Goal: Task Accomplishment & Management: Use online tool/utility

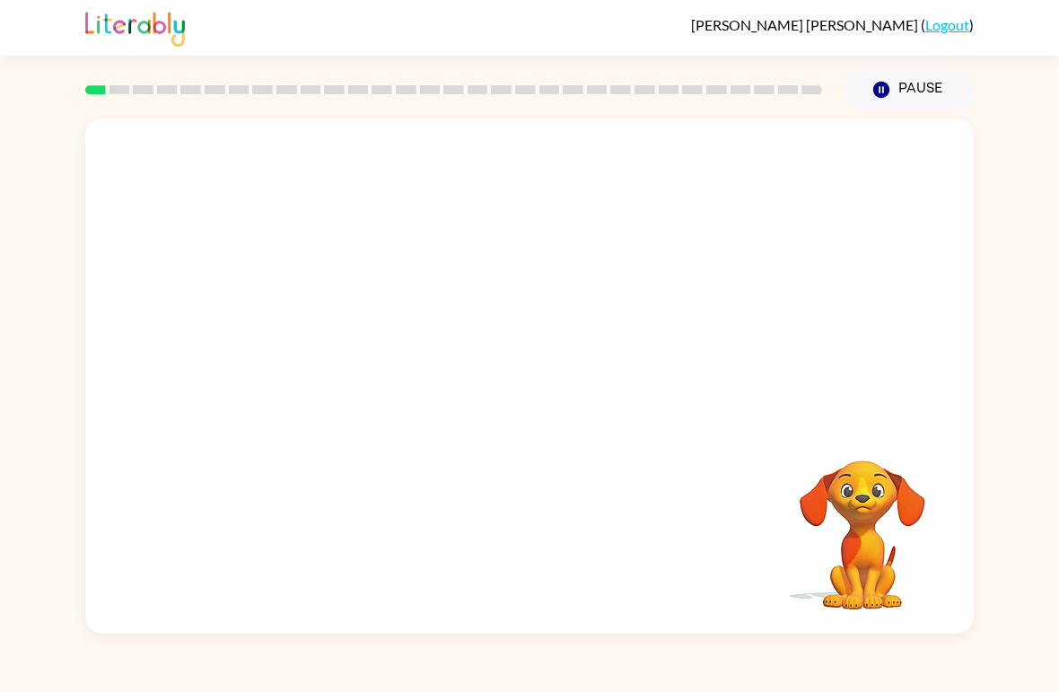
click at [869, 378] on div at bounding box center [529, 270] width 888 height 304
click at [867, 495] on video "Your browser must support playing .mp4 files to use Literably. Please try using…" at bounding box center [861, 521] width 179 height 179
click at [878, 544] on video "Your browser must support playing .mp4 files to use Literably. Please try using…" at bounding box center [861, 521] width 179 height 179
click at [851, 464] on video "Your browser must support playing .mp4 files to use Literably. Please try using…" at bounding box center [861, 521] width 179 height 179
click at [903, 487] on video "Your browser must support playing .mp4 files to use Literably. Please try using…" at bounding box center [861, 521] width 179 height 179
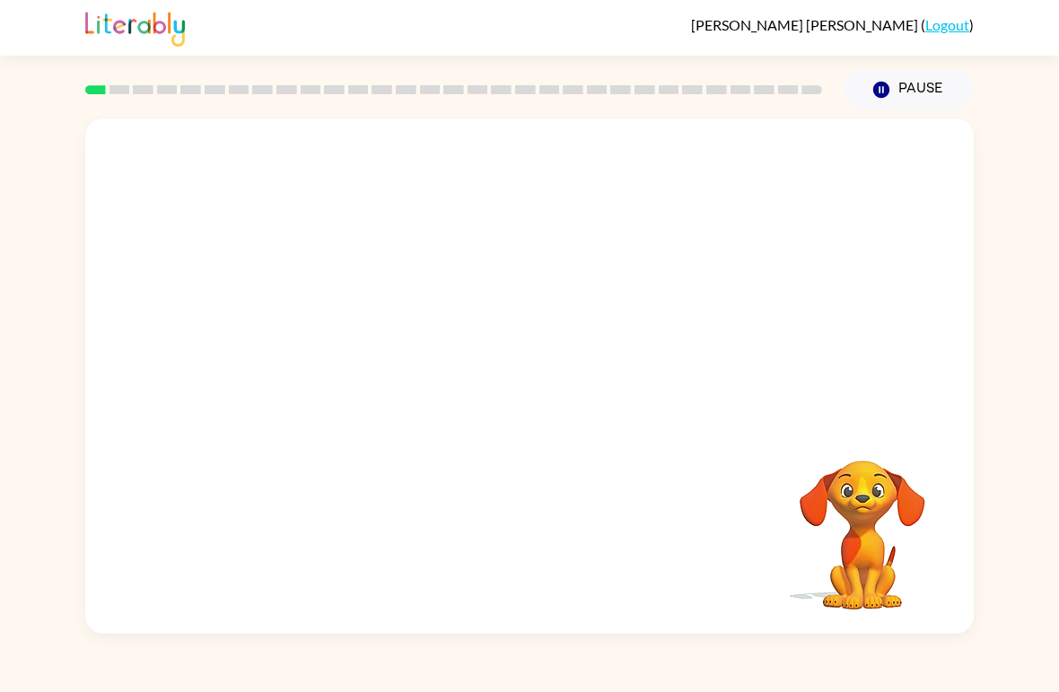
click at [476, 288] on video "Your browser must support playing .mp4 files to use Literably. Please try using…" at bounding box center [529, 270] width 888 height 304
click at [478, 291] on video "Your browser must support playing .mp4 files to use Literably. Please try using…" at bounding box center [529, 270] width 888 height 304
click at [477, 290] on video "Your browser must support playing .mp4 files to use Literably. Please try using…" at bounding box center [529, 270] width 888 height 304
click at [478, 278] on video "Your browser must support playing .mp4 files to use Literably. Please try using…" at bounding box center [529, 270] width 888 height 304
click at [471, 284] on video "Your browser must support playing .mp4 files to use Literably. Please try using…" at bounding box center [529, 270] width 888 height 304
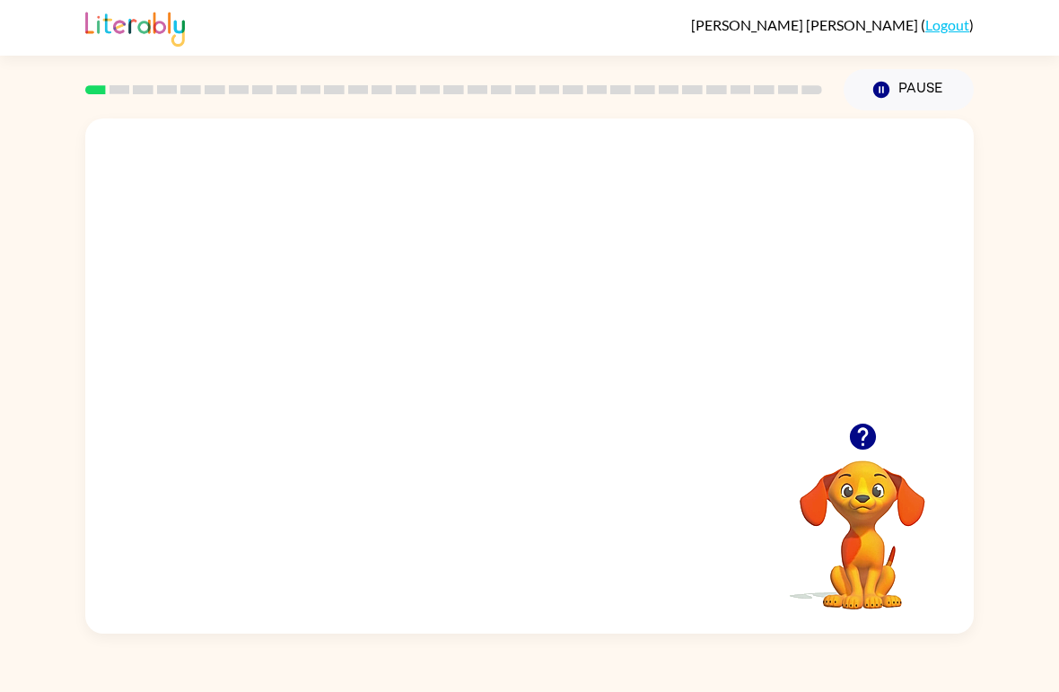
click at [485, 266] on video "Your browser must support playing .mp4 files to use Literably. Please try using…" at bounding box center [529, 270] width 888 height 304
click at [595, 327] on video "Your browser must support playing .mp4 files to use Literably. Please try using…" at bounding box center [529, 270] width 888 height 304
click at [645, 284] on video "Your browser must support playing .mp4 files to use Literably. Please try using…" at bounding box center [529, 270] width 888 height 304
click at [572, 309] on div at bounding box center [529, 375] width 888 height 515
click at [577, 376] on div at bounding box center [529, 385] width 115 height 65
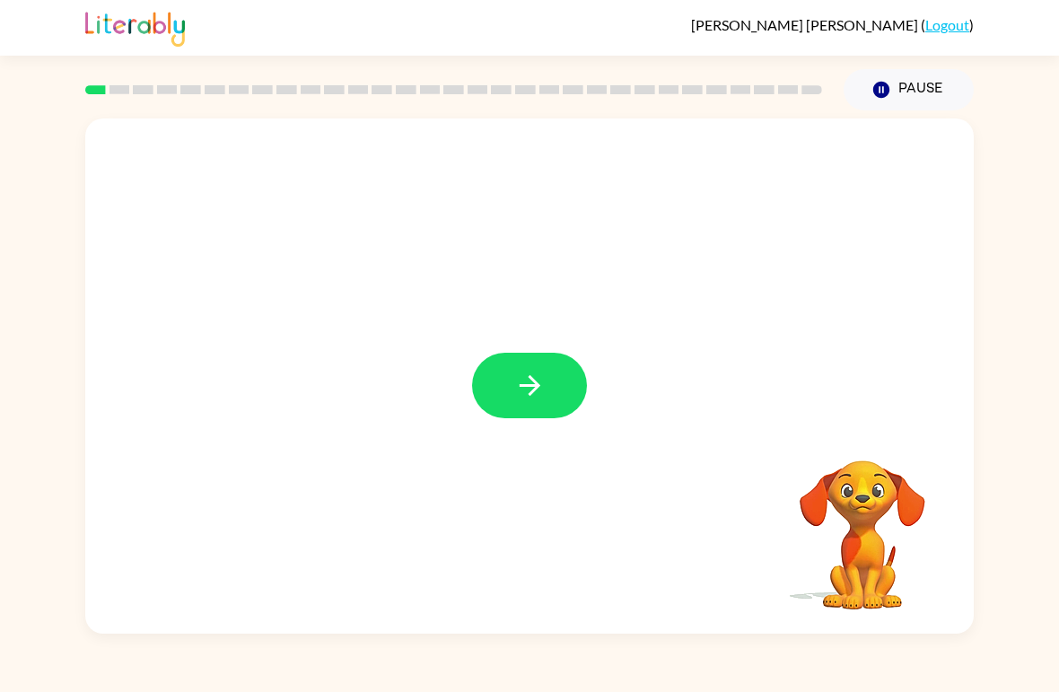
click at [547, 388] on button "button" at bounding box center [529, 385] width 115 height 65
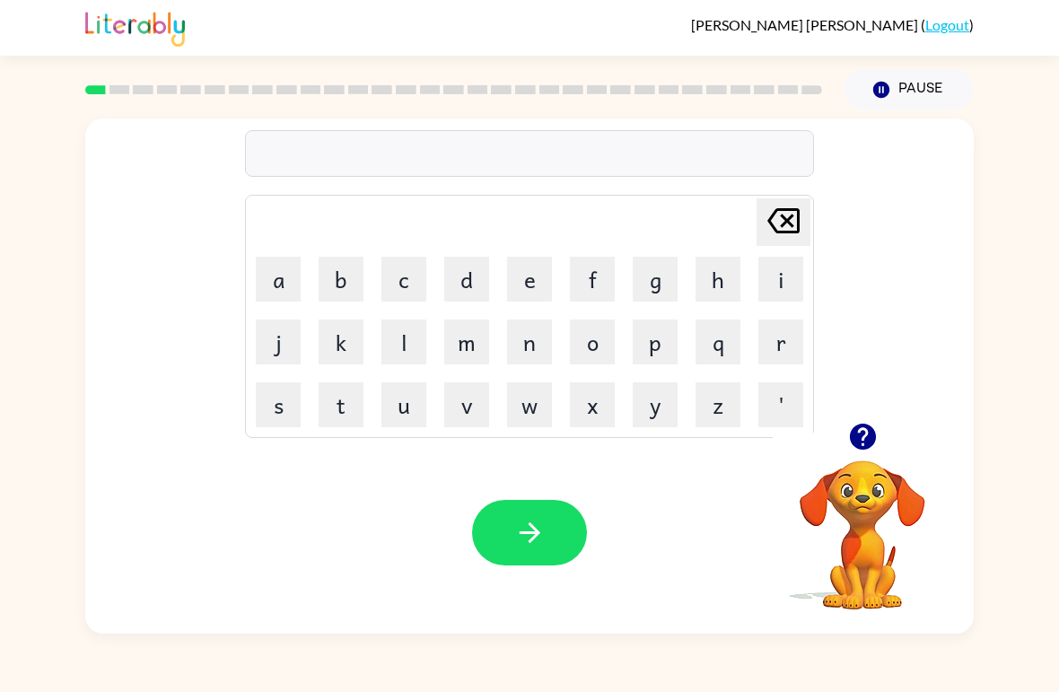
click at [882, 426] on button "button" at bounding box center [863, 437] width 46 height 46
click at [885, 429] on div "[PERSON_NAME] last character input a b c d e f g h i j k l m n o p q r s t u v …" at bounding box center [529, 375] width 888 height 515
click at [885, 524] on video "Your browser must support playing .mp4 files to use Literably. Please try using…" at bounding box center [861, 521] width 179 height 179
click at [345, 288] on button "b" at bounding box center [341, 279] width 45 height 45
click at [588, 345] on button "o" at bounding box center [592, 341] width 45 height 45
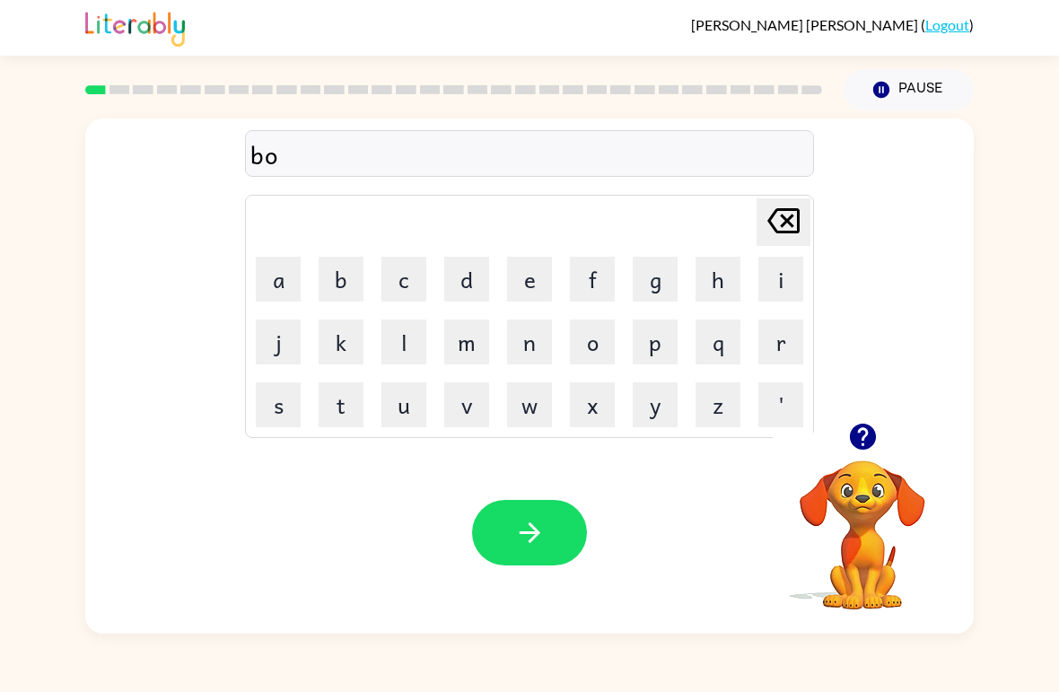
click at [791, 342] on button "r" at bounding box center [780, 341] width 45 height 45
click at [467, 280] on button "d" at bounding box center [466, 279] width 45 height 45
click at [520, 282] on button "e" at bounding box center [529, 279] width 45 height 45
click at [776, 349] on button "r" at bounding box center [780, 341] width 45 height 45
click at [526, 545] on icon "button" at bounding box center [529, 532] width 31 height 31
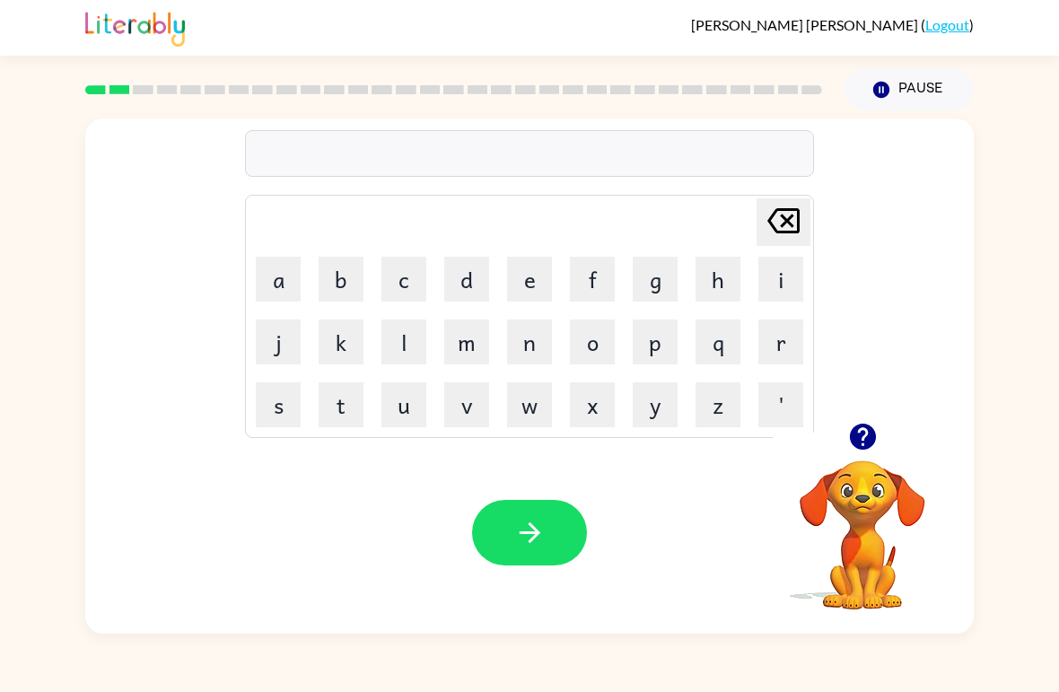
click at [408, 275] on button "c" at bounding box center [403, 279] width 45 height 45
click at [596, 355] on button "o" at bounding box center [592, 341] width 45 height 45
click at [406, 407] on button "u" at bounding box center [403, 404] width 45 height 45
click at [526, 348] on button "n" at bounding box center [529, 341] width 45 height 45
click at [358, 404] on button "t" at bounding box center [341, 404] width 45 height 45
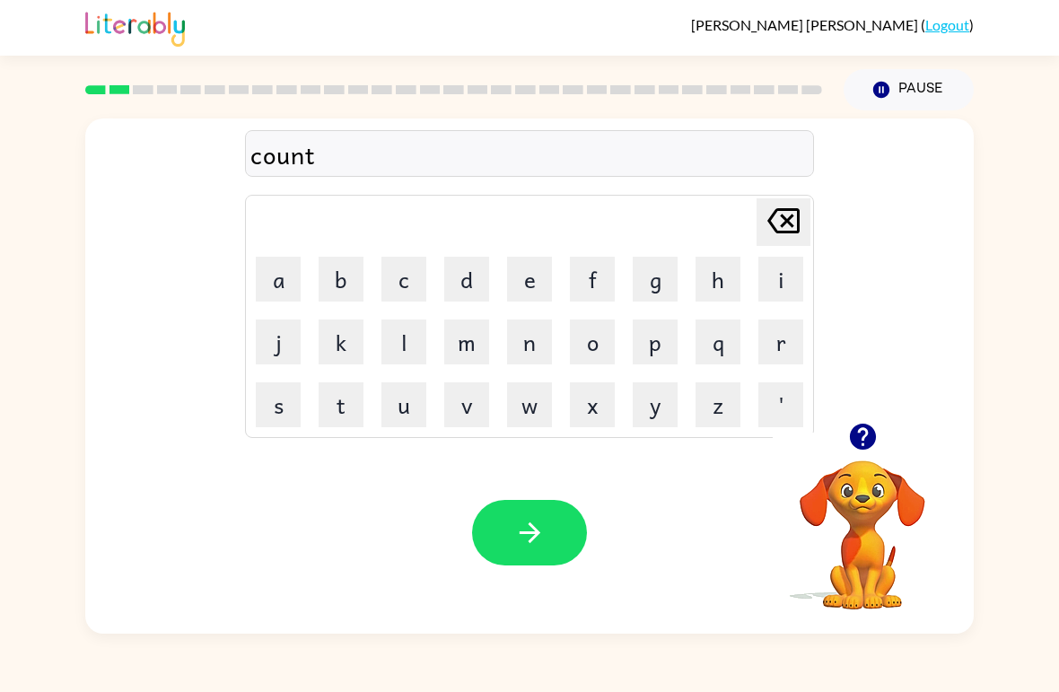
click at [538, 537] on icon "button" at bounding box center [529, 532] width 31 height 31
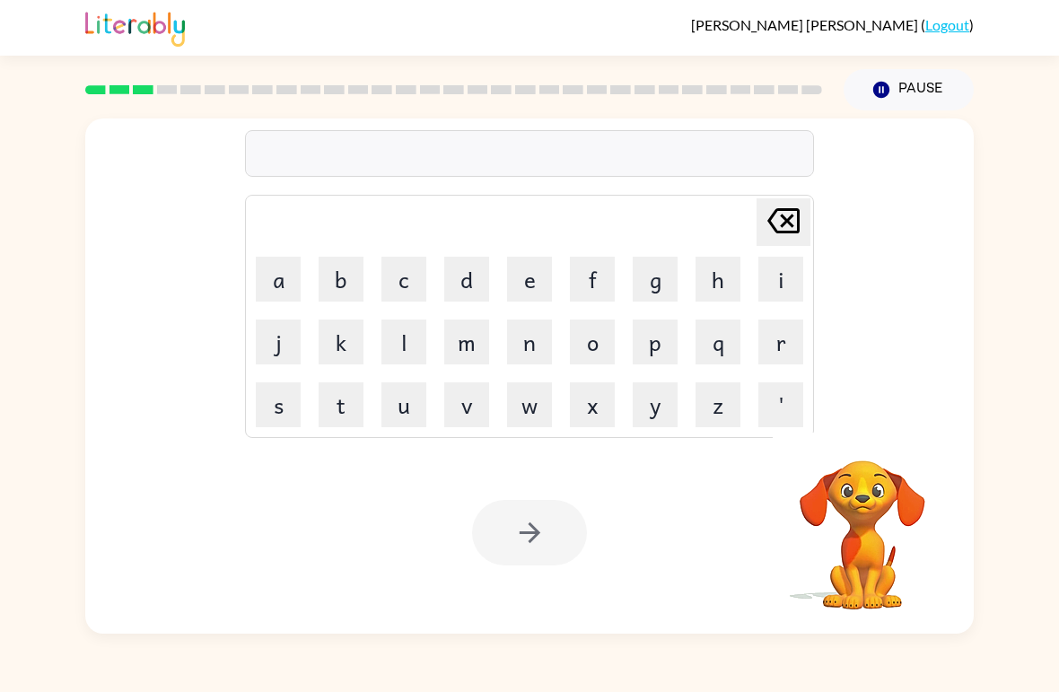
click at [555, 523] on div at bounding box center [529, 532] width 115 height 65
click at [554, 523] on div at bounding box center [529, 532] width 115 height 65
click at [554, 545] on div at bounding box center [529, 532] width 115 height 65
click at [558, 528] on div at bounding box center [529, 532] width 115 height 65
click at [410, 351] on button "l" at bounding box center [403, 341] width 45 height 45
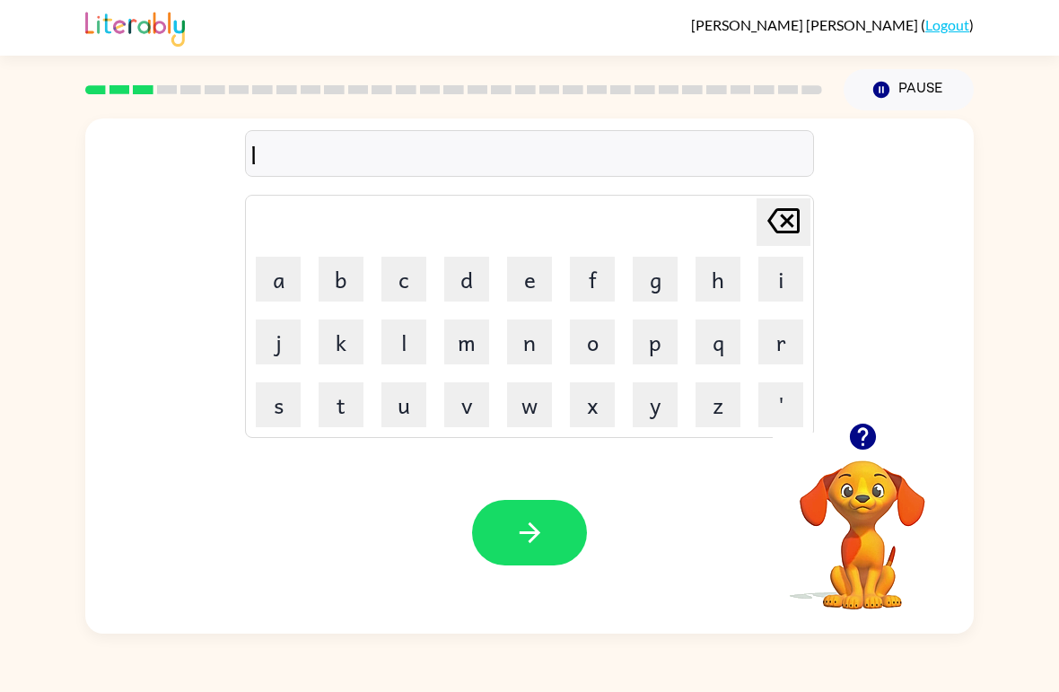
click at [597, 349] on button "o" at bounding box center [592, 341] width 45 height 45
click at [407, 273] on button "c" at bounding box center [403, 279] width 45 height 45
click at [348, 343] on button "k" at bounding box center [341, 341] width 45 height 45
click at [280, 361] on button "j" at bounding box center [278, 341] width 45 height 45
click at [767, 235] on icon "[PERSON_NAME] last character input" at bounding box center [783, 220] width 43 height 43
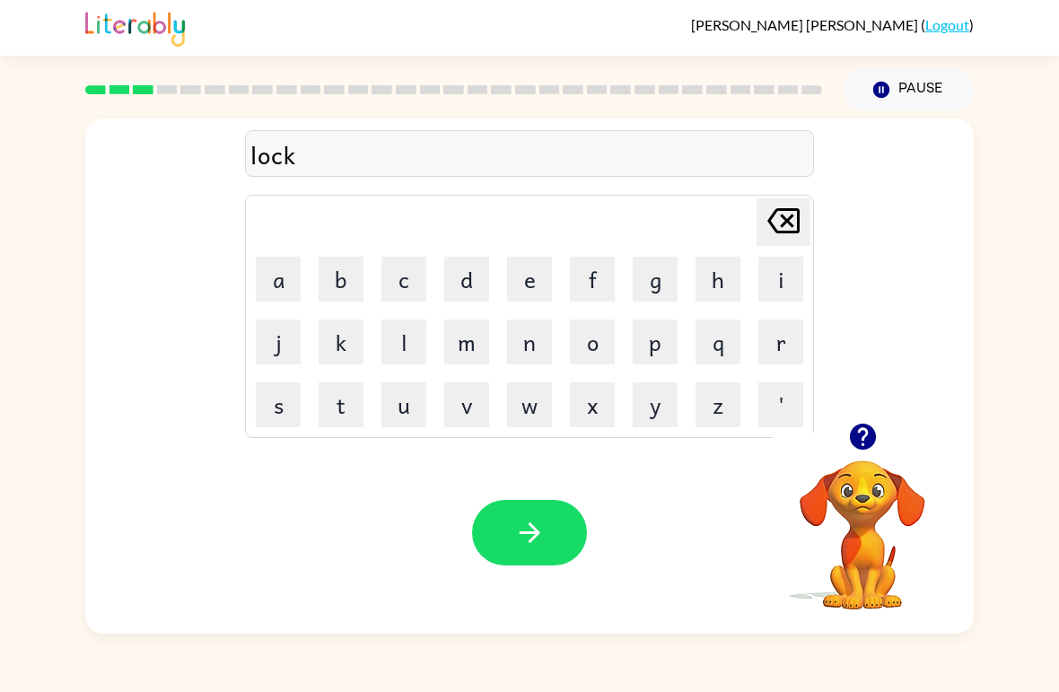
click at [782, 231] on icon "[PERSON_NAME] last character input" at bounding box center [783, 220] width 43 height 43
click at [292, 285] on button "a" at bounding box center [278, 279] width 45 height 45
click at [345, 393] on button "t" at bounding box center [341, 404] width 45 height 45
click at [525, 285] on button "e" at bounding box center [529, 279] width 45 height 45
click at [532, 526] on icon "button" at bounding box center [529, 532] width 21 height 21
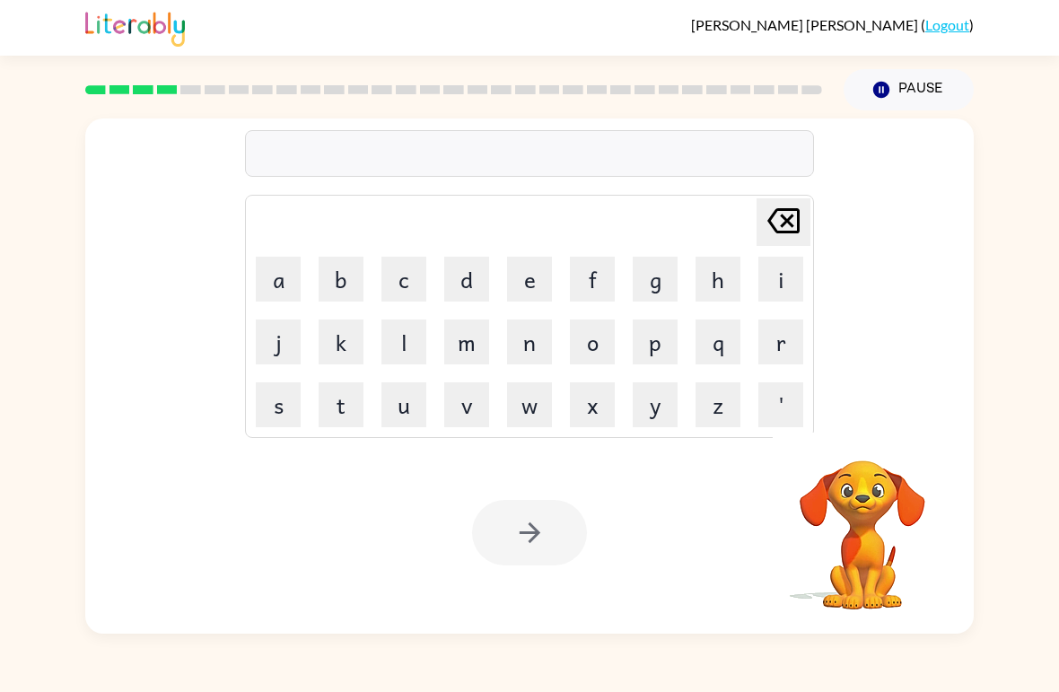
click at [915, 31] on span "[PERSON_NAME]" at bounding box center [806, 24] width 230 height 17
click at [880, 503] on video "Your browser must support playing .mp4 files to use Literably. Please try using…" at bounding box center [861, 521] width 179 height 179
click at [805, 608] on video "Your browser must support playing .mp4 files to use Literably. Please try using…" at bounding box center [861, 521] width 179 height 179
click at [880, 443] on button "button" at bounding box center [863, 437] width 46 height 46
click at [895, 428] on div "[PERSON_NAME] last character input a b c d e f g h i j k l m n o p q r s t u v …" at bounding box center [529, 375] width 888 height 515
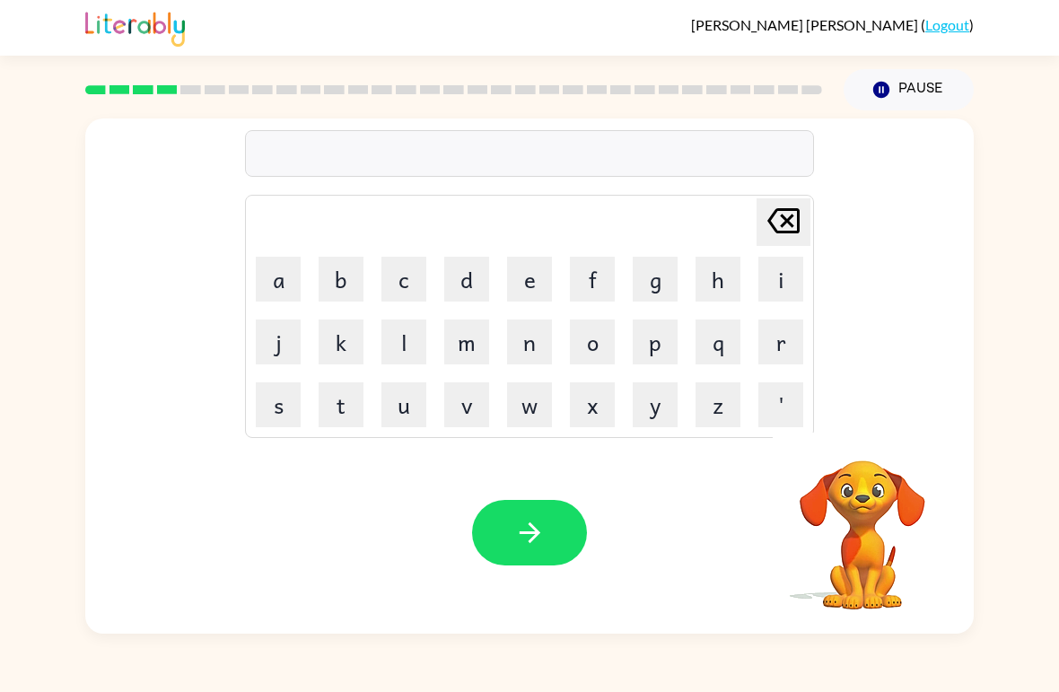
click at [872, 508] on video "Your browser must support playing .mp4 files to use Literably. Please try using…" at bounding box center [861, 521] width 179 height 179
click at [872, 507] on video "Your browser must support playing .mp4 files to use Literably. Please try using…" at bounding box center [861, 521] width 179 height 179
click at [894, 519] on video "Your browser must support playing .mp4 files to use Literably. Please try using…" at bounding box center [861, 521] width 179 height 179
click at [924, 534] on video "Your browser must support playing .mp4 files to use Literably. Please try using…" at bounding box center [861, 521] width 179 height 179
click at [321, 279] on button "b" at bounding box center [341, 279] width 45 height 45
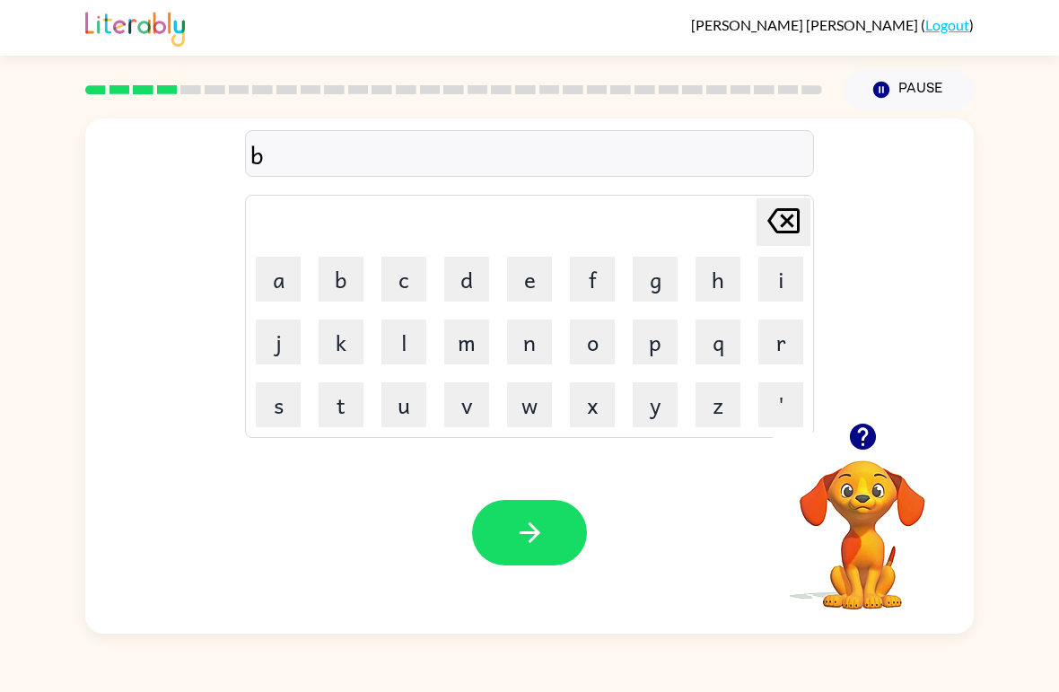
click at [780, 244] on div "[PERSON_NAME] last character input" at bounding box center [783, 222] width 43 height 46
click at [342, 412] on button "t" at bounding box center [341, 404] width 45 height 45
click at [525, 415] on button "w" at bounding box center [529, 404] width 45 height 45
click at [782, 284] on button "i" at bounding box center [780, 279] width 45 height 45
click at [529, 356] on button "n" at bounding box center [529, 341] width 45 height 45
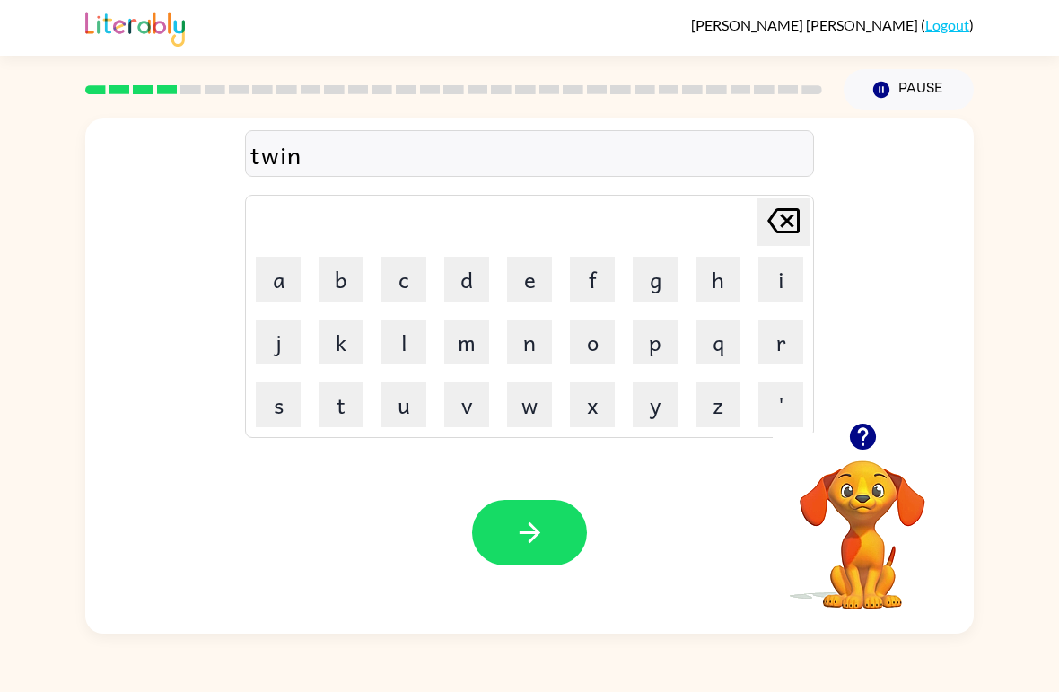
click at [539, 516] on button "button" at bounding box center [529, 532] width 115 height 65
click at [854, 548] on video "Your browser must support playing .mp4 files to use Literably. Please try using…" at bounding box center [861, 521] width 179 height 179
click at [881, 424] on button "button" at bounding box center [863, 437] width 46 height 46
click at [883, 426] on div "[PERSON_NAME] last character input a b c d e f g h i j k l m n o p q r s t u v …" at bounding box center [529, 375] width 888 height 515
click at [519, 351] on button "n" at bounding box center [529, 341] width 45 height 45
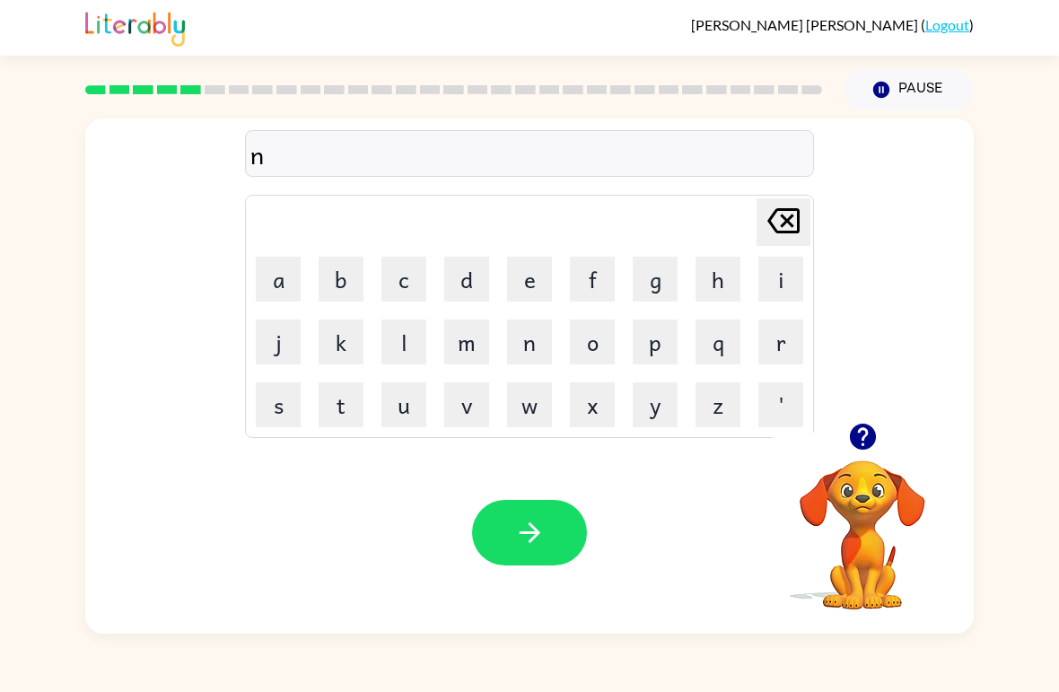
click at [528, 299] on button "e" at bounding box center [529, 279] width 45 height 45
click at [275, 407] on button "s" at bounding box center [278, 404] width 45 height 45
click at [776, 229] on icon "[PERSON_NAME] last character input" at bounding box center [783, 220] width 43 height 43
click at [779, 340] on button "r" at bounding box center [780, 341] width 45 height 45
click at [282, 281] on button "a" at bounding box center [278, 279] width 45 height 45
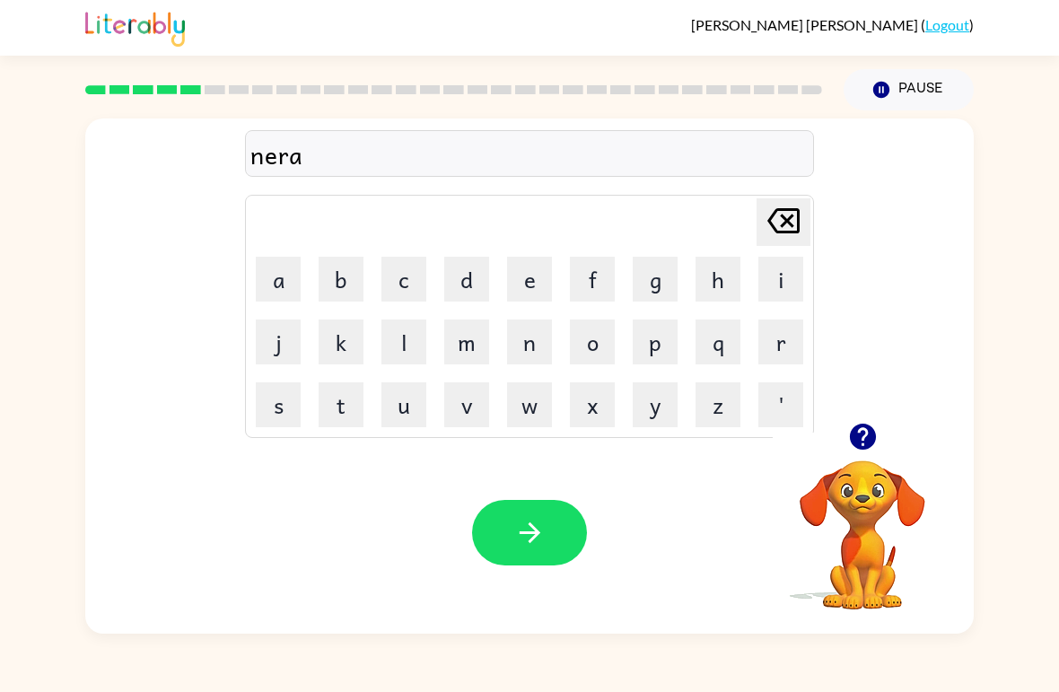
click at [403, 346] on button "l" at bounding box center [403, 341] width 45 height 45
click at [654, 402] on button "y" at bounding box center [655, 404] width 45 height 45
click at [559, 516] on button "button" at bounding box center [529, 532] width 115 height 65
click at [337, 280] on button "b" at bounding box center [341, 279] width 45 height 45
click at [525, 275] on button "e" at bounding box center [529, 279] width 45 height 45
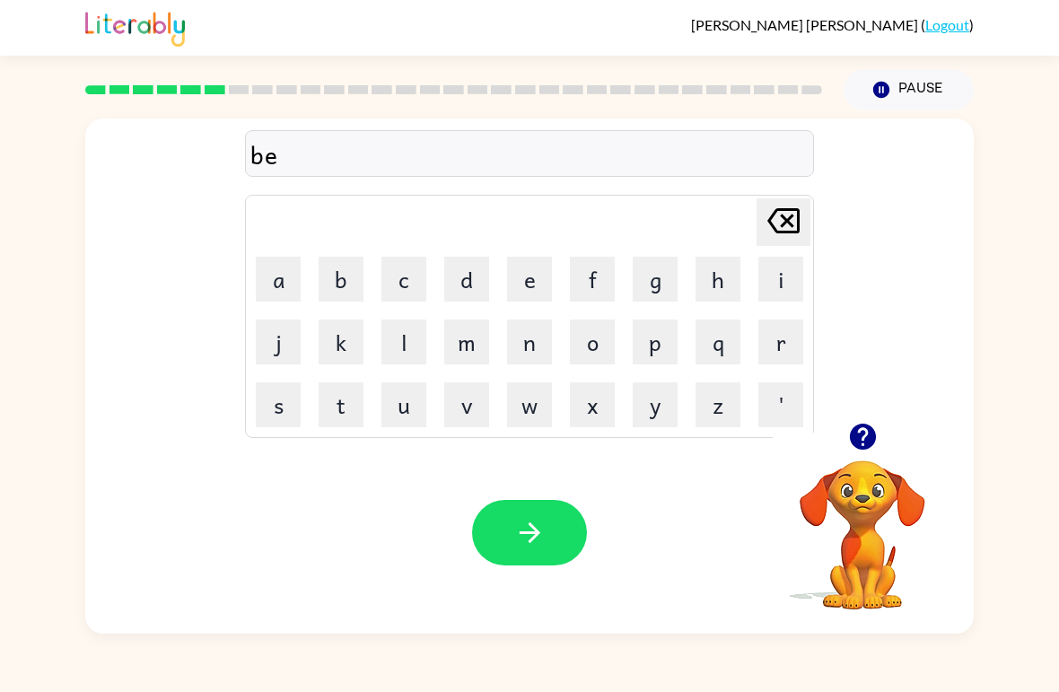
click at [767, 283] on button "i" at bounding box center [780, 279] width 45 height 45
click at [714, 286] on button "h" at bounding box center [717, 279] width 45 height 45
click at [788, 242] on icon "[PERSON_NAME] last character input" at bounding box center [783, 220] width 43 height 43
click at [715, 273] on button "h" at bounding box center [717, 279] width 45 height 45
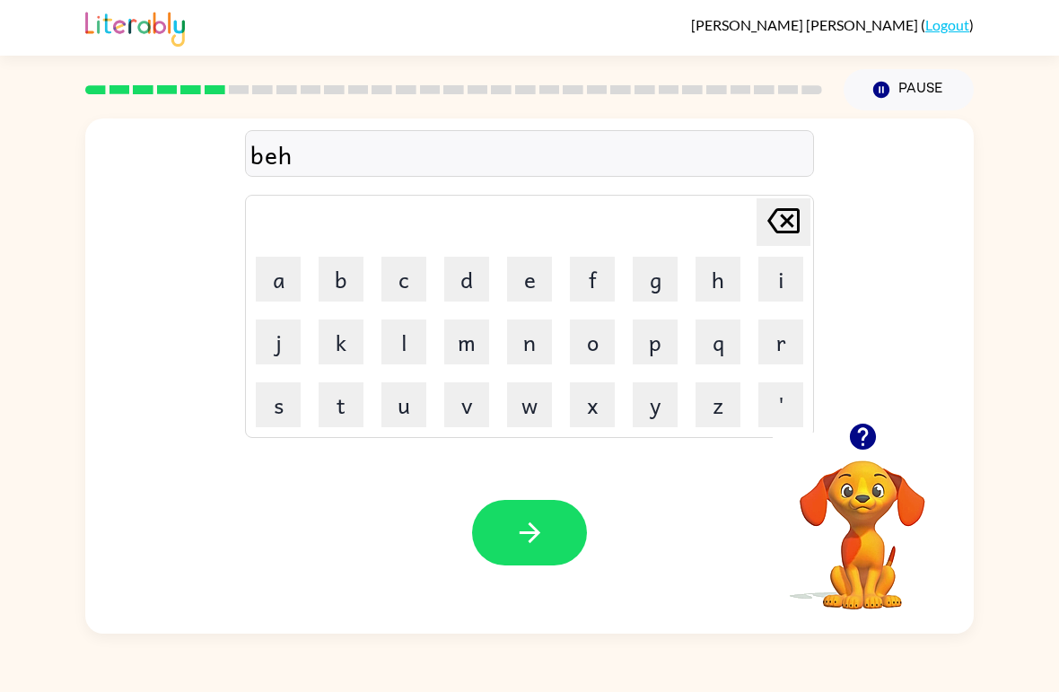
click at [278, 281] on button "a" at bounding box center [278, 279] width 45 height 45
click at [790, 205] on icon "[PERSON_NAME] last character input" at bounding box center [783, 220] width 43 height 43
click at [789, 291] on button "i" at bounding box center [780, 279] width 45 height 45
click at [519, 283] on button "e" at bounding box center [529, 279] width 45 height 45
click at [787, 224] on icon "[PERSON_NAME] last character input" at bounding box center [783, 220] width 43 height 43
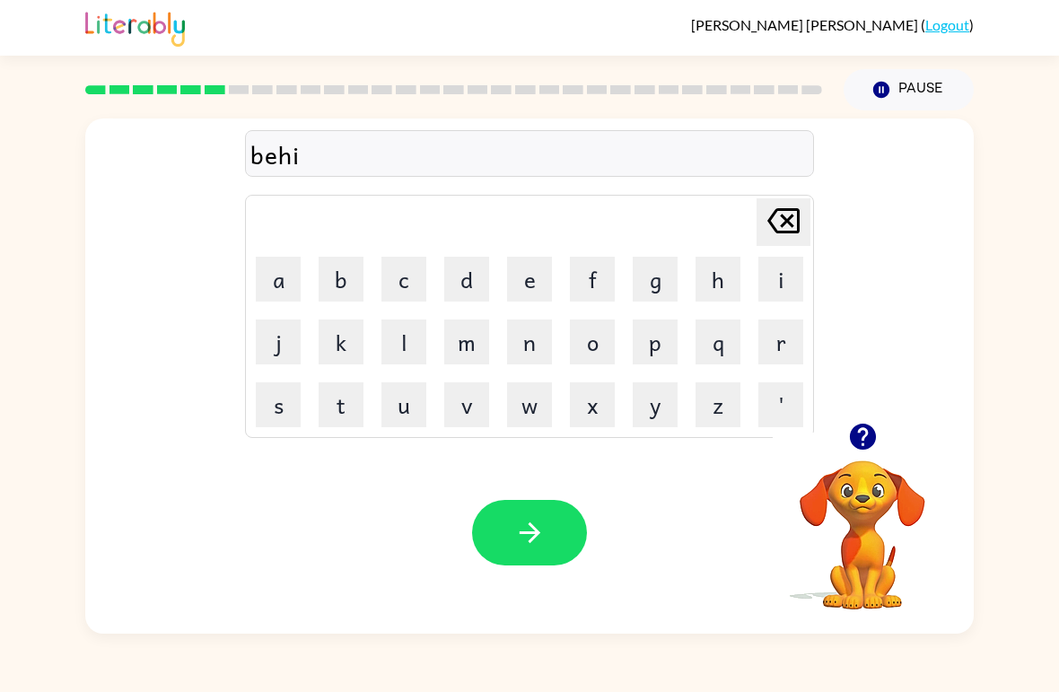
click at [525, 342] on button "n" at bounding box center [529, 341] width 45 height 45
click at [473, 284] on button "d" at bounding box center [466, 279] width 45 height 45
click at [501, 497] on div "Your browser must support playing .mp4 files to use Literably. Please try using…" at bounding box center [529, 533] width 888 height 202
click at [551, 525] on button "button" at bounding box center [529, 532] width 115 height 65
click at [551, 525] on div at bounding box center [529, 532] width 115 height 65
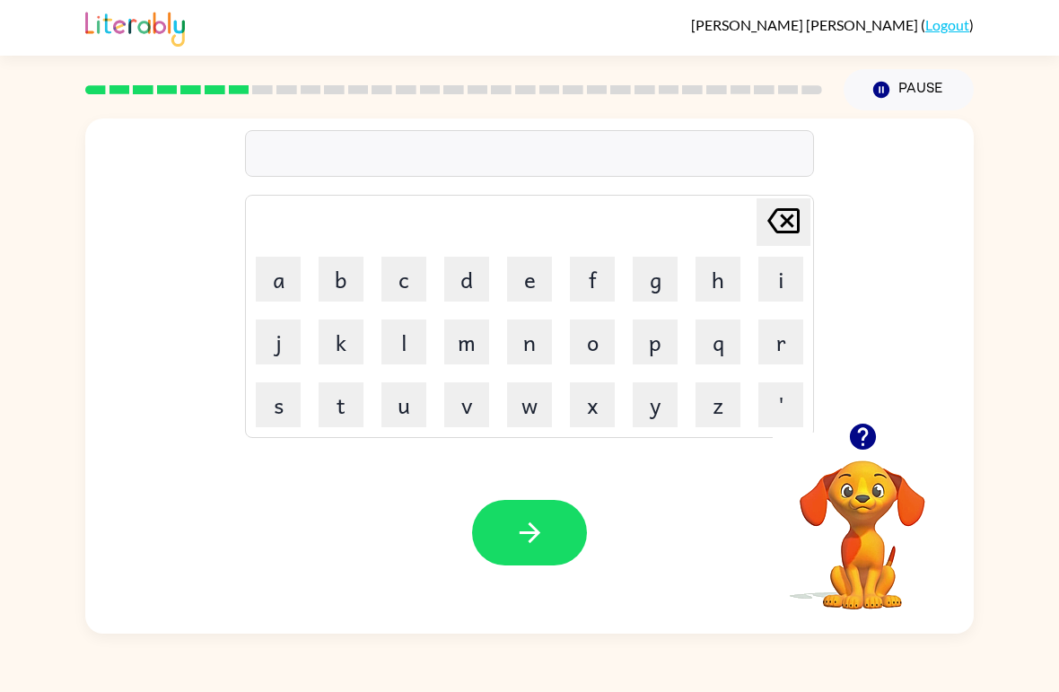
click at [342, 403] on button "t" at bounding box center [341, 404] width 45 height 45
click at [786, 339] on button "r" at bounding box center [780, 341] width 45 height 45
click at [775, 267] on button "i" at bounding box center [780, 279] width 45 height 45
click at [406, 273] on button "c" at bounding box center [403, 279] width 45 height 45
click at [337, 343] on button "k" at bounding box center [341, 341] width 45 height 45
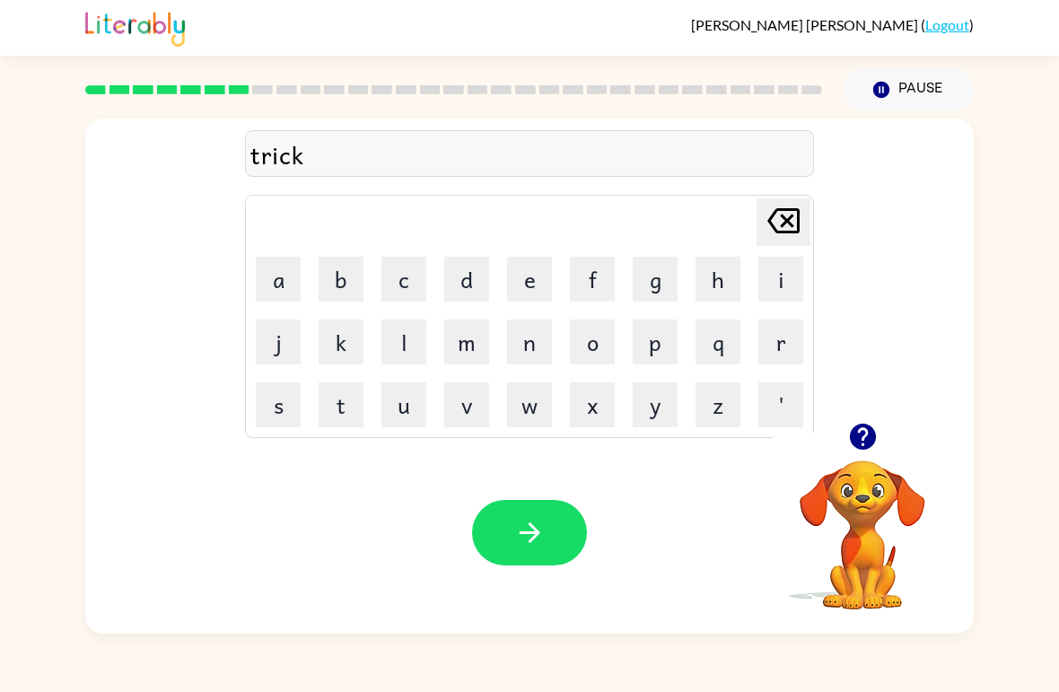
click at [406, 343] on button "l" at bounding box center [403, 341] width 45 height 45
click at [521, 295] on button "e" at bounding box center [529, 279] width 45 height 45
click at [527, 511] on button "button" at bounding box center [529, 532] width 115 height 65
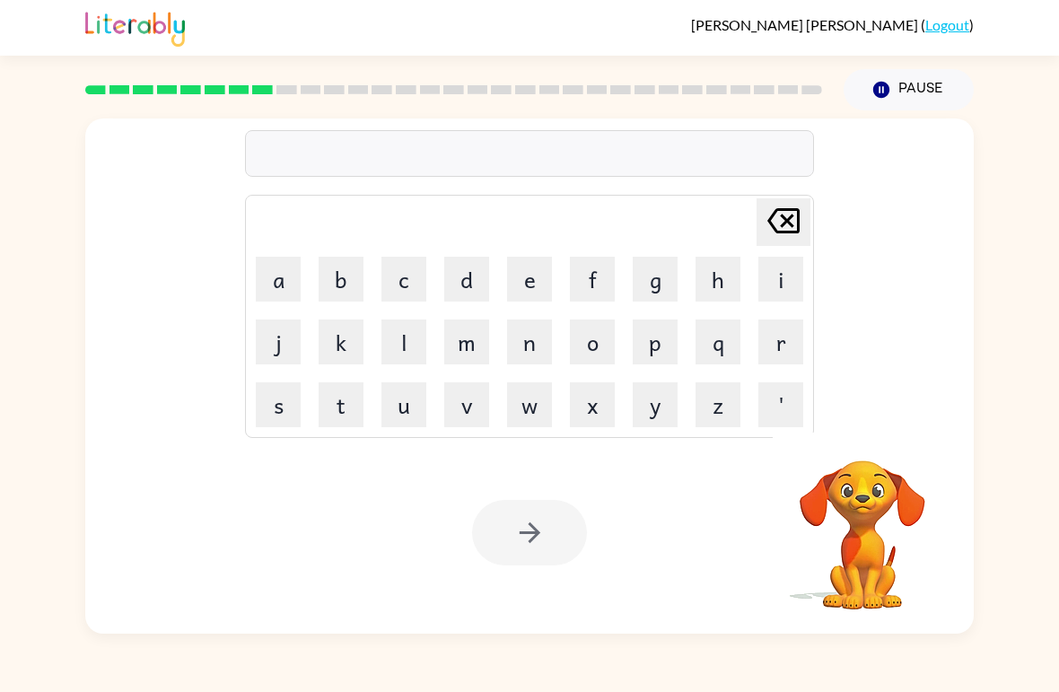
click at [482, 353] on button "m" at bounding box center [466, 341] width 45 height 45
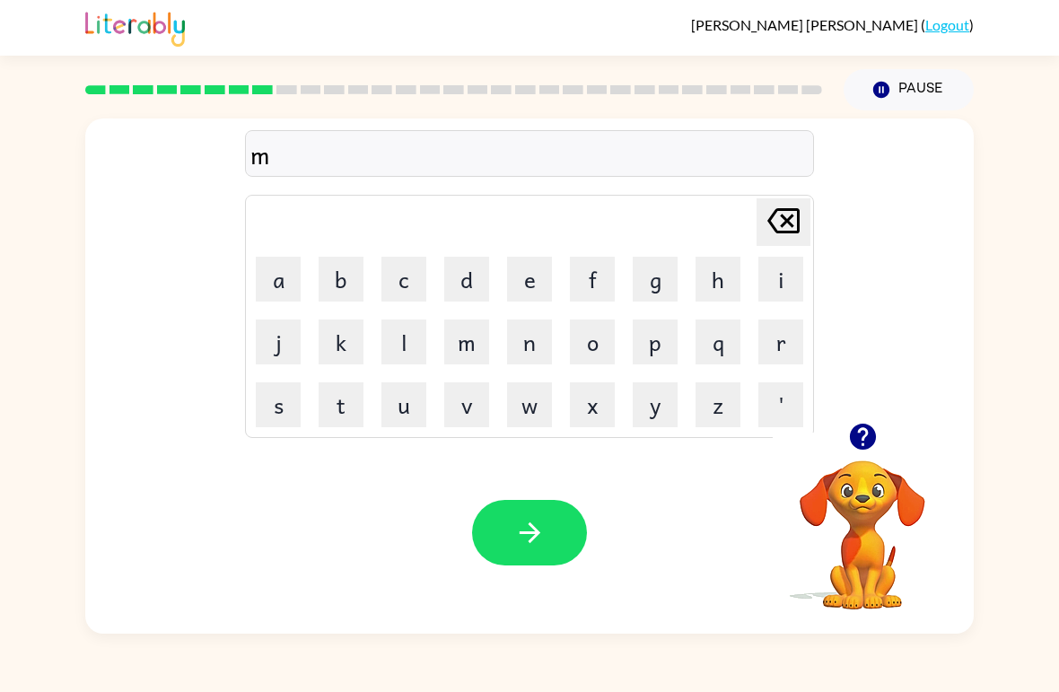
click at [772, 288] on button "i" at bounding box center [780, 279] width 45 height 45
click at [762, 349] on button "r" at bounding box center [780, 341] width 45 height 45
click at [284, 284] on button "a" at bounding box center [278, 279] width 45 height 45
click at [362, 325] on button "k" at bounding box center [341, 341] width 45 height 45
click at [407, 336] on button "l" at bounding box center [403, 341] width 45 height 45
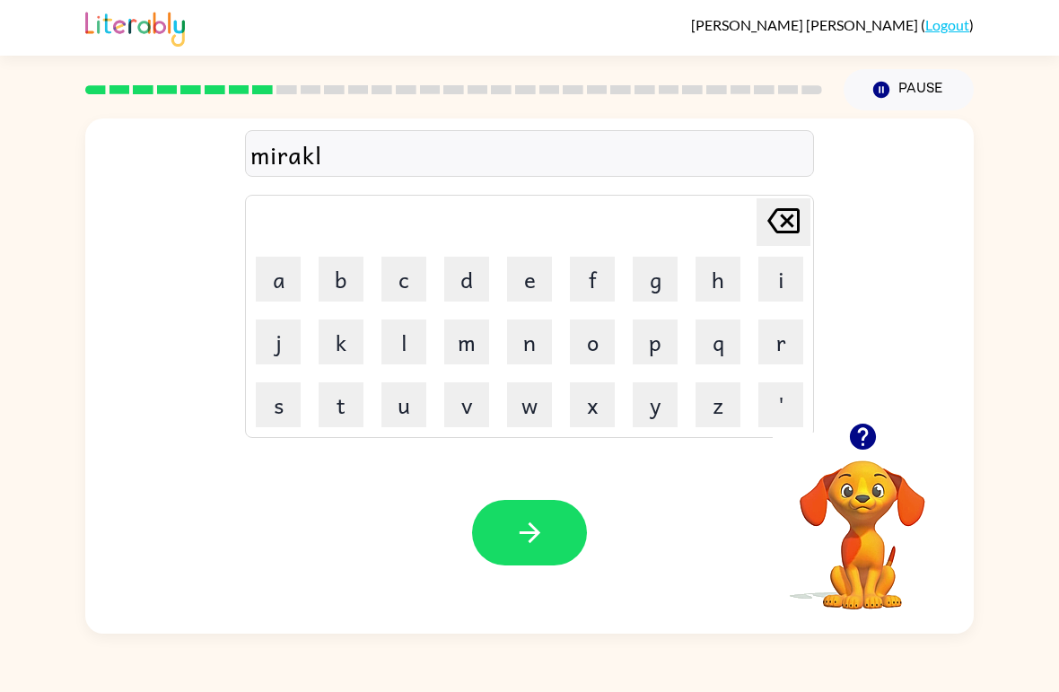
click at [806, 218] on button "[PERSON_NAME] last character input" at bounding box center [783, 222] width 54 height 48
click at [806, 217] on button "[PERSON_NAME] last character input" at bounding box center [783, 222] width 54 height 48
click at [415, 279] on button "c" at bounding box center [403, 279] width 45 height 45
click at [345, 354] on button "k" at bounding box center [341, 341] width 45 height 45
click at [406, 341] on button "l" at bounding box center [403, 341] width 45 height 45
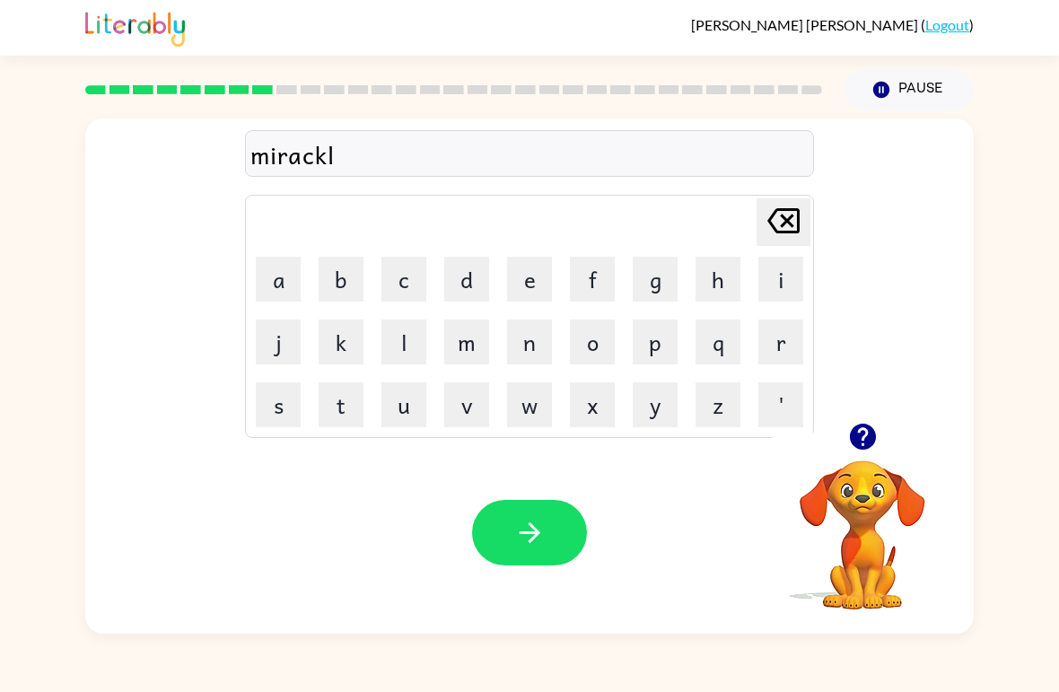
click at [530, 276] on button "e" at bounding box center [529, 279] width 45 height 45
click at [563, 523] on button "button" at bounding box center [529, 532] width 115 height 65
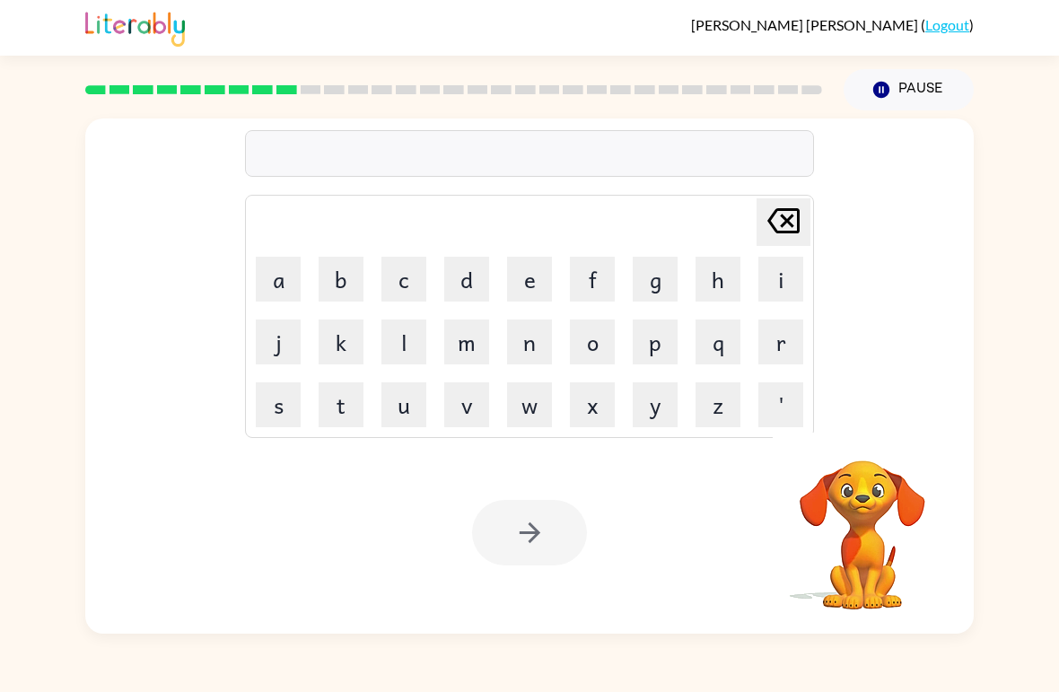
click at [492, 545] on div at bounding box center [529, 532] width 115 height 65
click at [532, 345] on button "n" at bounding box center [529, 341] width 45 height 45
click at [778, 282] on button "i" at bounding box center [780, 279] width 45 height 45
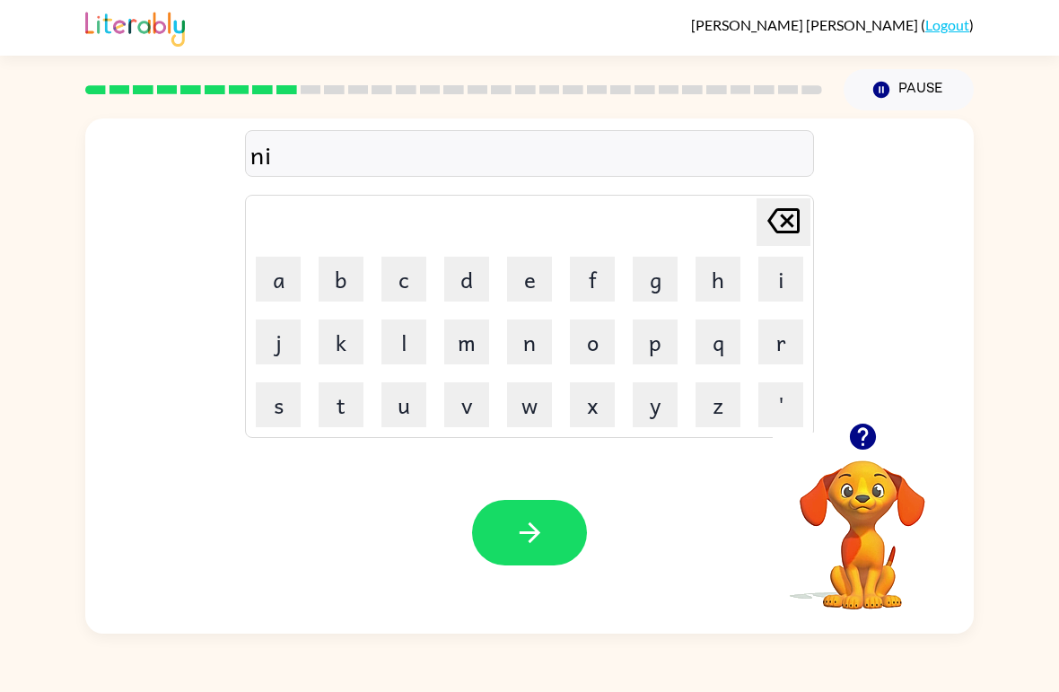
click at [479, 351] on button "m" at bounding box center [466, 341] width 45 height 45
click at [334, 286] on button "b" at bounding box center [341, 279] width 45 height 45
click at [407, 341] on button "l" at bounding box center [403, 341] width 45 height 45
click at [528, 292] on button "e" at bounding box center [529, 279] width 45 height 45
click at [546, 537] on button "button" at bounding box center [529, 532] width 115 height 65
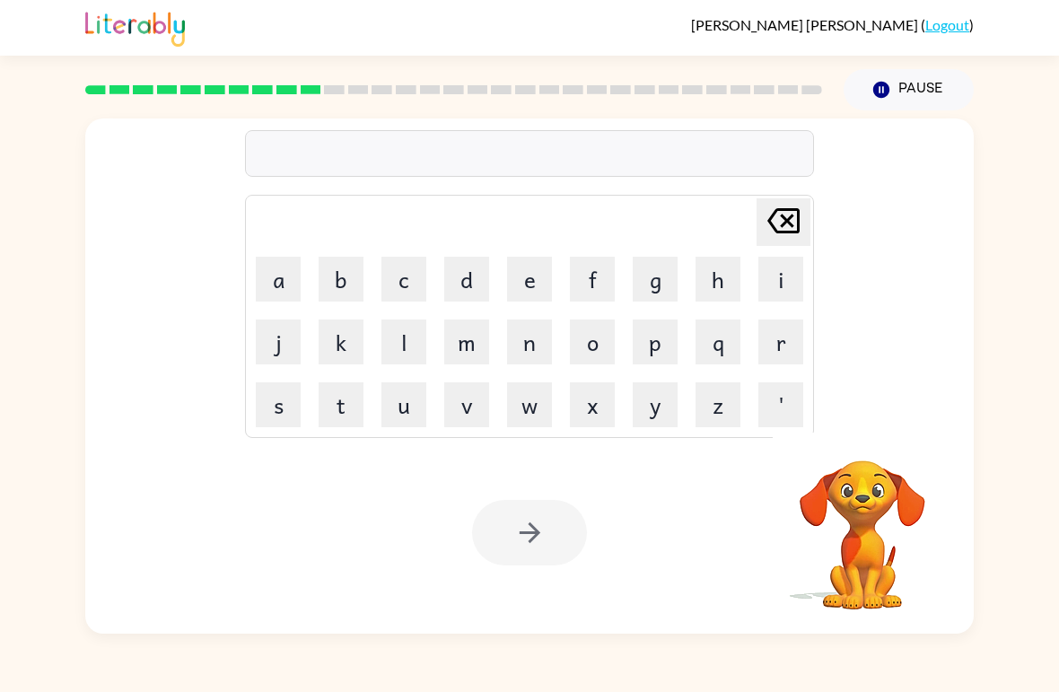
click at [598, 344] on button "o" at bounding box center [592, 341] width 45 height 45
click at [793, 222] on icon "[PERSON_NAME] last character input" at bounding box center [783, 220] width 43 height 43
click at [793, 221] on icon "[PERSON_NAME] last character input" at bounding box center [783, 220] width 43 height 43
click at [590, 342] on button "o" at bounding box center [592, 341] width 45 height 45
click at [521, 347] on button "n" at bounding box center [529, 341] width 45 height 45
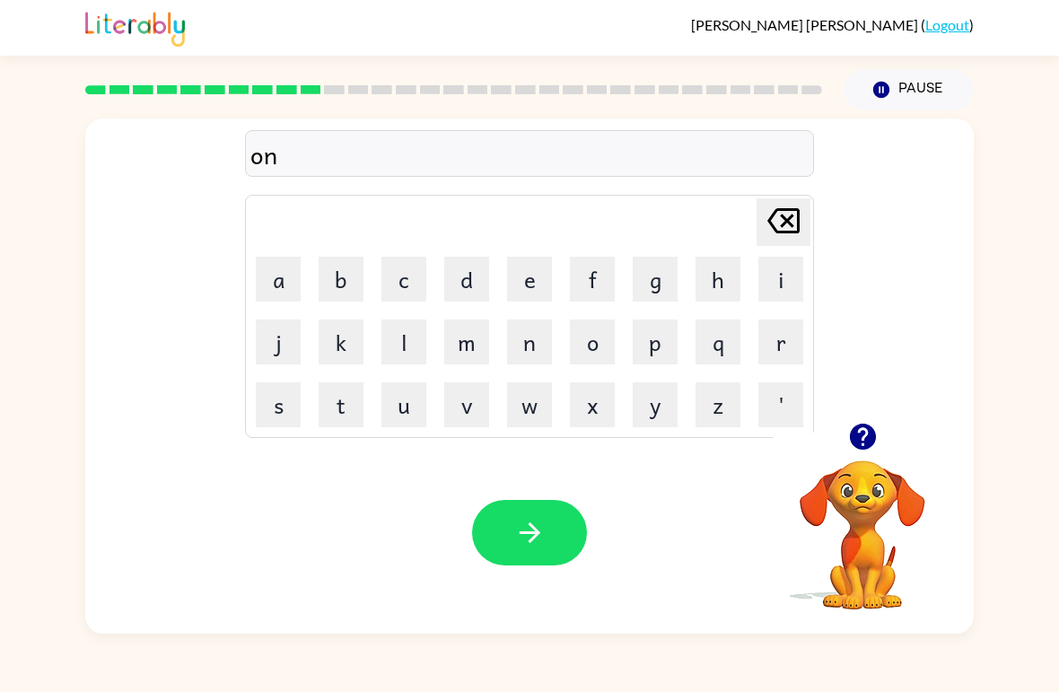
click at [598, 275] on button "f" at bounding box center [592, 279] width 45 height 45
click at [590, 346] on button "o" at bounding box center [592, 341] width 45 height 45
click at [416, 345] on button "l" at bounding box center [403, 341] width 45 height 45
click at [481, 285] on button "d" at bounding box center [466, 279] width 45 height 45
click at [514, 494] on div "Your browser must support playing .mp4 files to use Literably. Please try using…" at bounding box center [529, 533] width 888 height 202
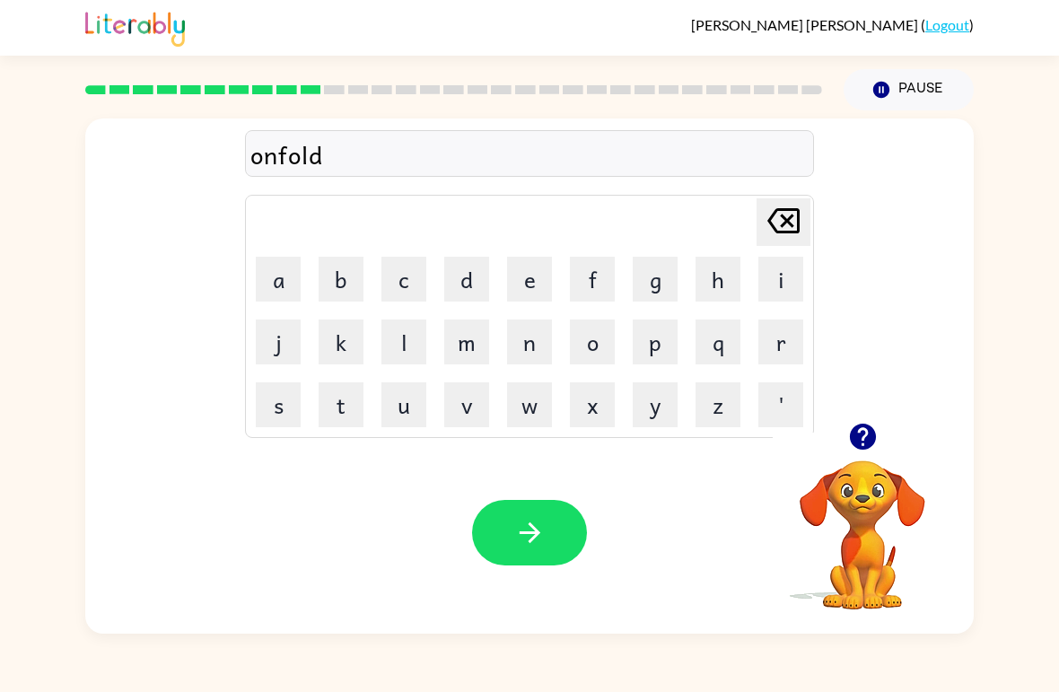
click at [524, 544] on icon "button" at bounding box center [529, 532] width 31 height 31
click at [523, 544] on div at bounding box center [529, 532] width 115 height 65
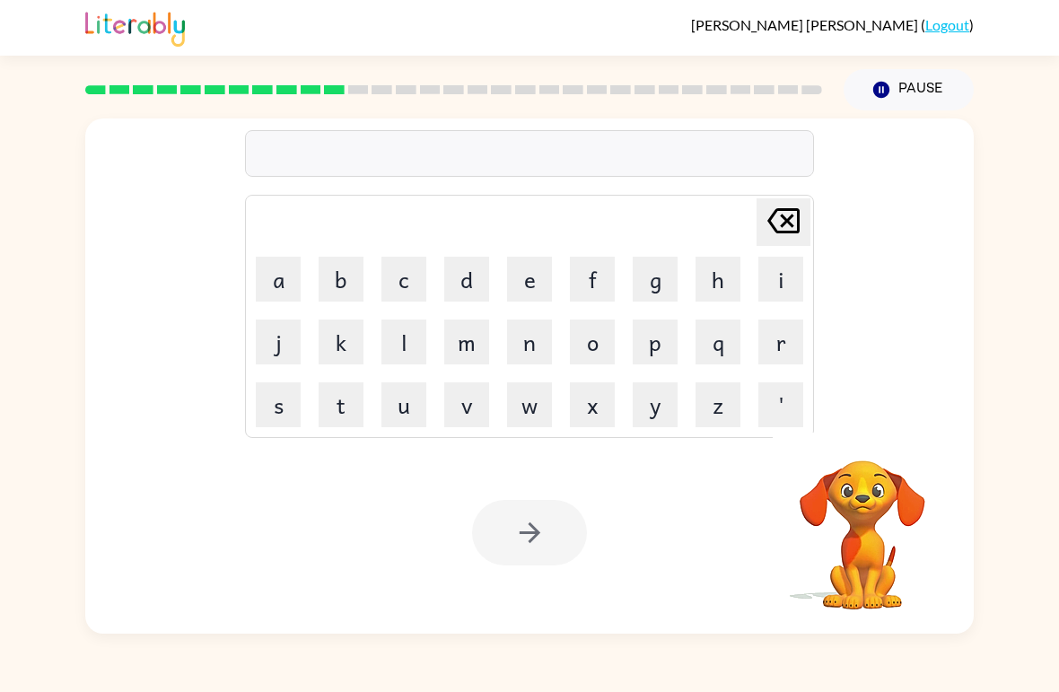
click at [516, 552] on div at bounding box center [529, 532] width 115 height 65
click at [516, 551] on div at bounding box center [529, 532] width 115 height 65
click at [533, 534] on div at bounding box center [529, 532] width 115 height 65
click at [519, 548] on div at bounding box center [529, 532] width 115 height 65
click at [422, 687] on div "[PERSON_NAME] ( Logout ) Pause Pause Delete Delete last character input a b c d…" at bounding box center [529, 346] width 1059 height 692
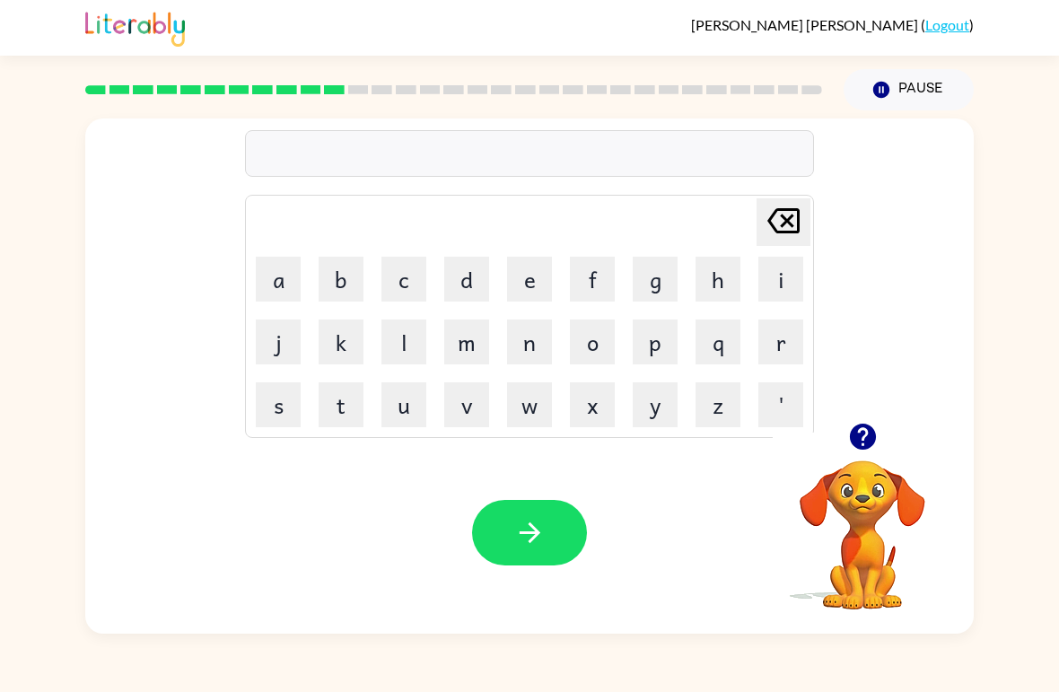
click at [476, 407] on button "v" at bounding box center [466, 404] width 45 height 45
click at [598, 357] on button "o" at bounding box center [592, 341] width 45 height 45
click at [346, 392] on button "t" at bounding box center [341, 404] width 45 height 45
click at [520, 277] on button "e" at bounding box center [529, 279] width 45 height 45
click at [568, 577] on div "Your browser must support playing .mp4 files to use Literably. Please try using…" at bounding box center [529, 533] width 888 height 202
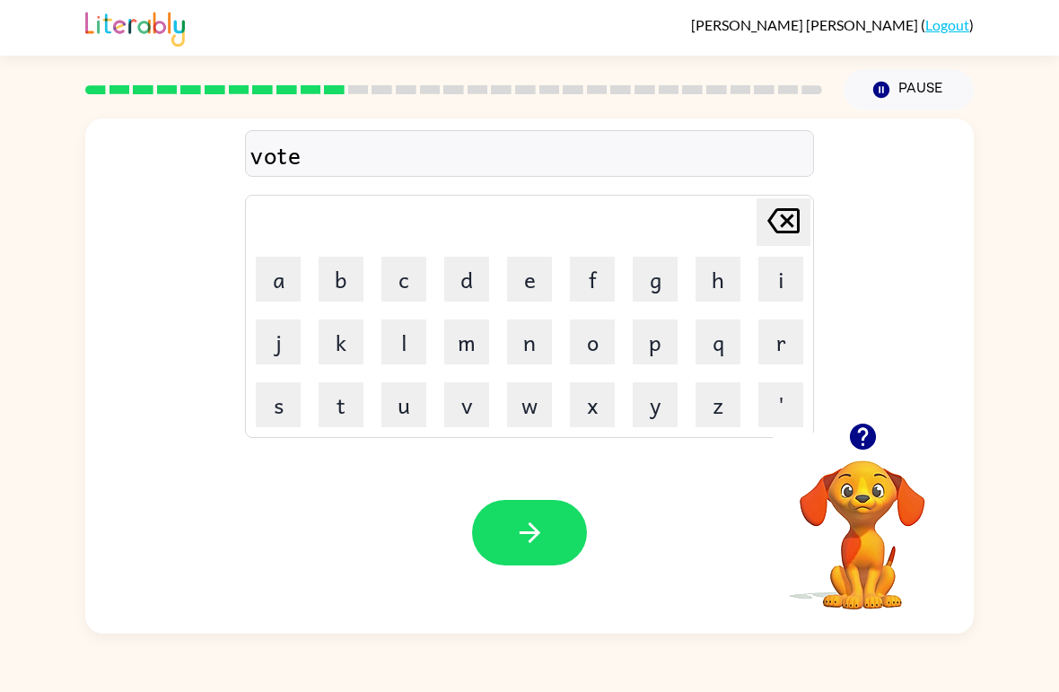
click at [545, 548] on button "button" at bounding box center [529, 532] width 115 height 65
click at [545, 548] on div at bounding box center [529, 532] width 115 height 65
click at [358, 285] on button "b" at bounding box center [341, 279] width 45 height 45
click at [533, 284] on button "e" at bounding box center [529, 279] width 45 height 45
click at [339, 413] on button "t" at bounding box center [341, 404] width 45 height 45
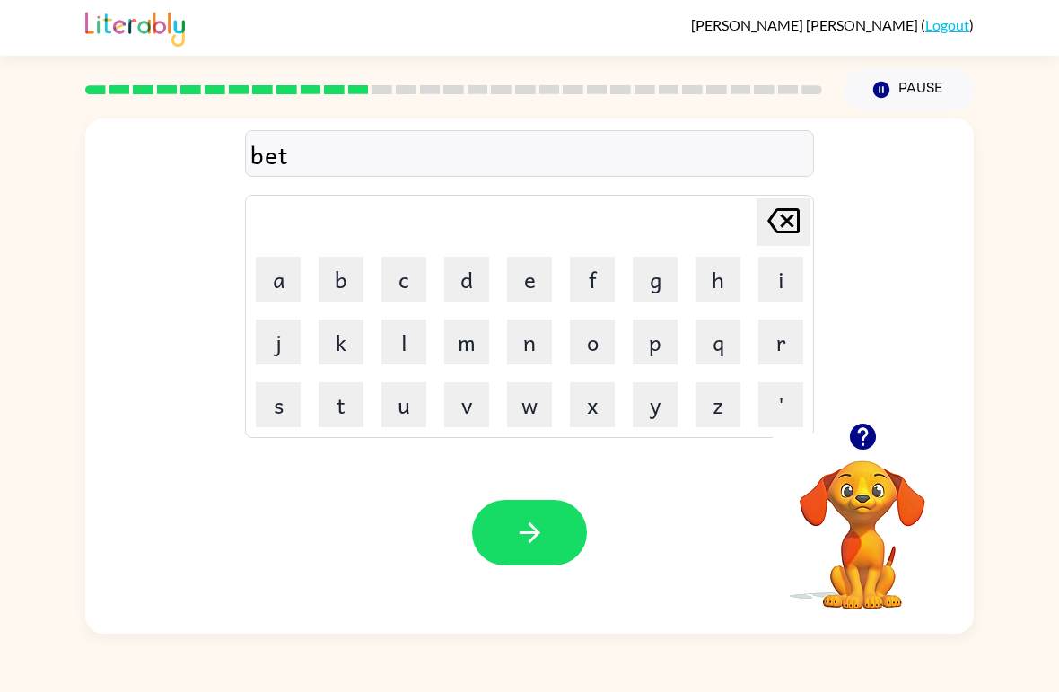
click at [875, 472] on video "Your browser must support playing .mp4 files to use Literably. Please try using…" at bounding box center [861, 521] width 179 height 179
click at [851, 436] on icon "button" at bounding box center [862, 436] width 26 height 26
click at [772, 286] on button "i" at bounding box center [780, 279] width 45 height 45
click at [462, 347] on button "m" at bounding box center [466, 341] width 45 height 45
click at [509, 297] on button "e" at bounding box center [529, 279] width 45 height 45
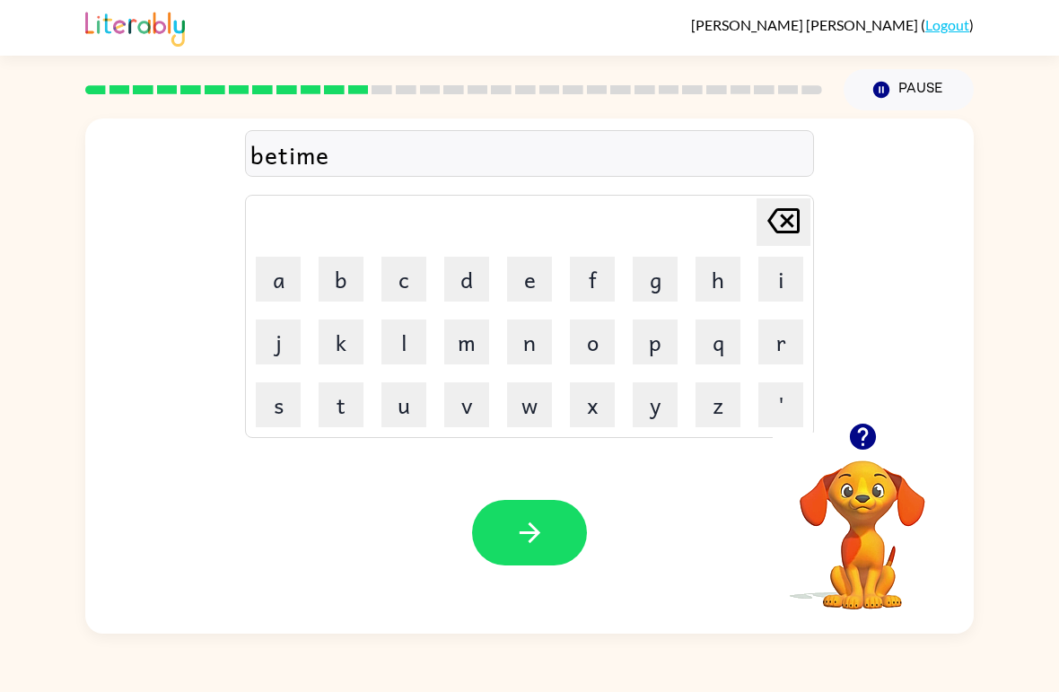
click at [528, 547] on icon "button" at bounding box center [529, 532] width 31 height 31
click at [588, 287] on button "f" at bounding box center [592, 279] width 45 height 45
click at [779, 285] on button "i" at bounding box center [780, 279] width 45 height 45
click at [349, 418] on button "t" at bounding box center [341, 404] width 45 height 45
click at [524, 353] on button "n" at bounding box center [529, 341] width 45 height 45
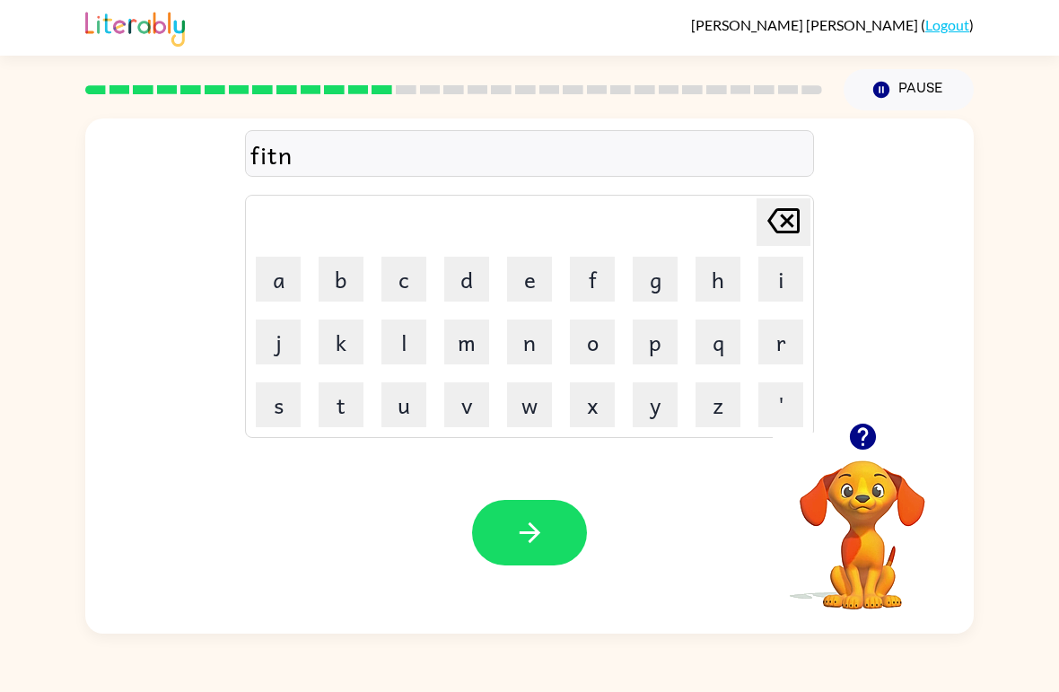
click at [532, 284] on button "e" at bounding box center [529, 279] width 45 height 45
click at [277, 408] on button "s" at bounding box center [278, 404] width 45 height 45
click at [276, 407] on button "s" at bounding box center [278, 404] width 45 height 45
click at [525, 535] on icon "button" at bounding box center [529, 532] width 31 height 31
click at [468, 281] on button "d" at bounding box center [466, 279] width 45 height 45
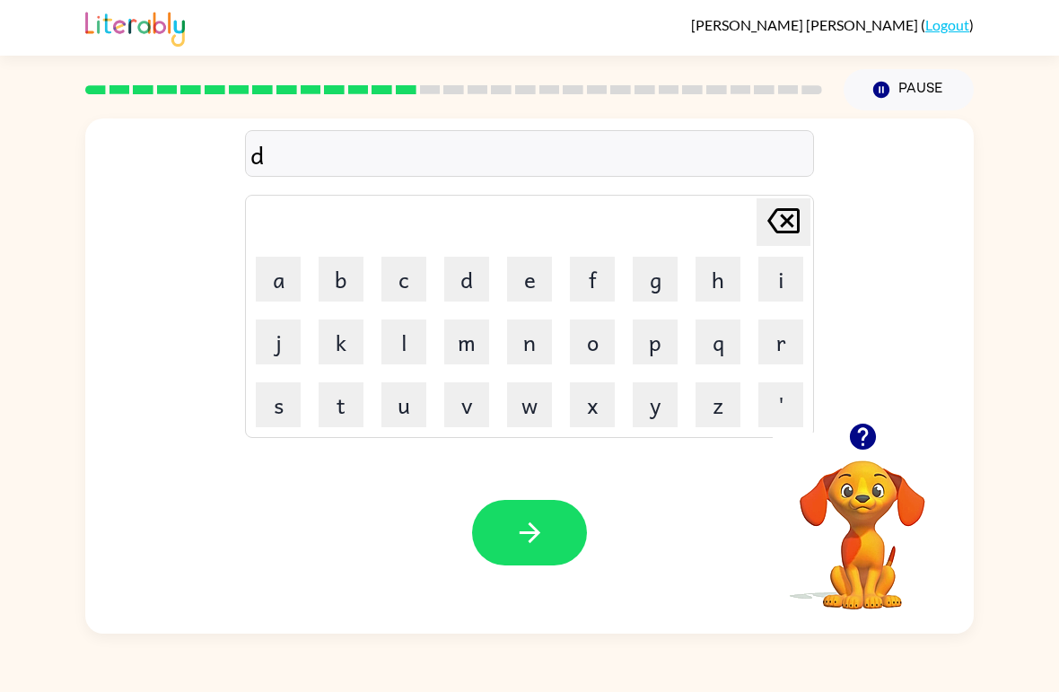
click at [524, 276] on button "e" at bounding box center [529, 279] width 45 height 45
click at [410, 336] on button "l" at bounding box center [403, 341] width 45 height 45
click at [289, 279] on button "a" at bounding box center [278, 279] width 45 height 45
click at [655, 407] on button "y" at bounding box center [655, 404] width 45 height 45
click at [523, 532] on icon "button" at bounding box center [529, 532] width 31 height 31
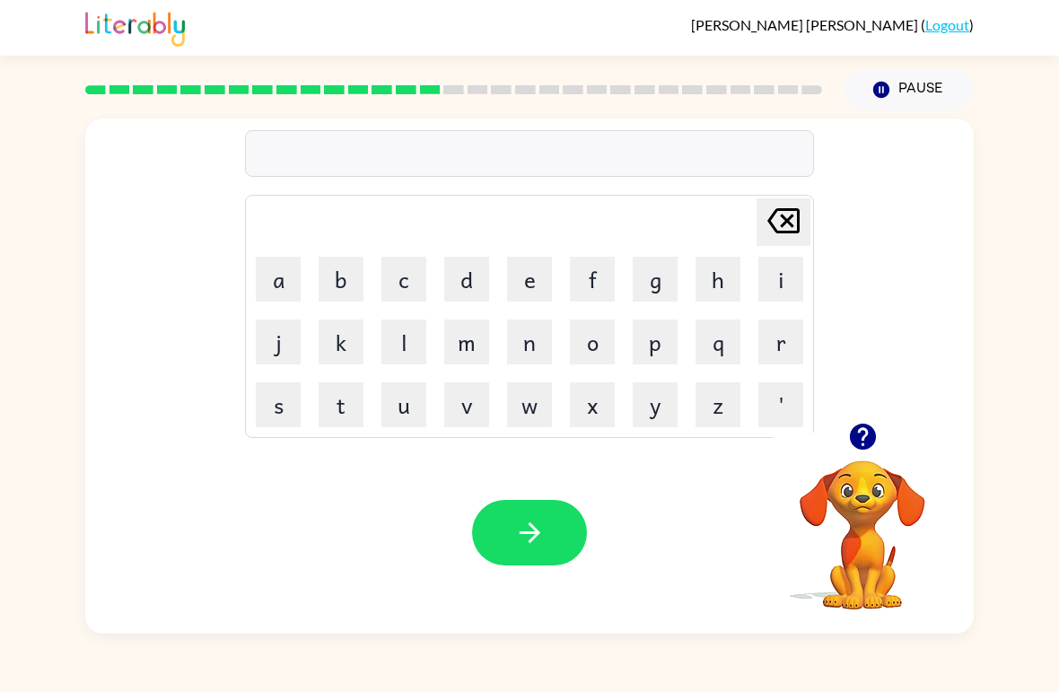
click at [353, 421] on button "t" at bounding box center [341, 404] width 45 height 45
click at [529, 277] on button "e" at bounding box center [529, 279] width 45 height 45
click at [787, 343] on button "r" at bounding box center [780, 341] width 45 height 45
click at [459, 343] on button "m" at bounding box center [466, 341] width 45 height 45
click at [541, 525] on icon "button" at bounding box center [529, 532] width 31 height 31
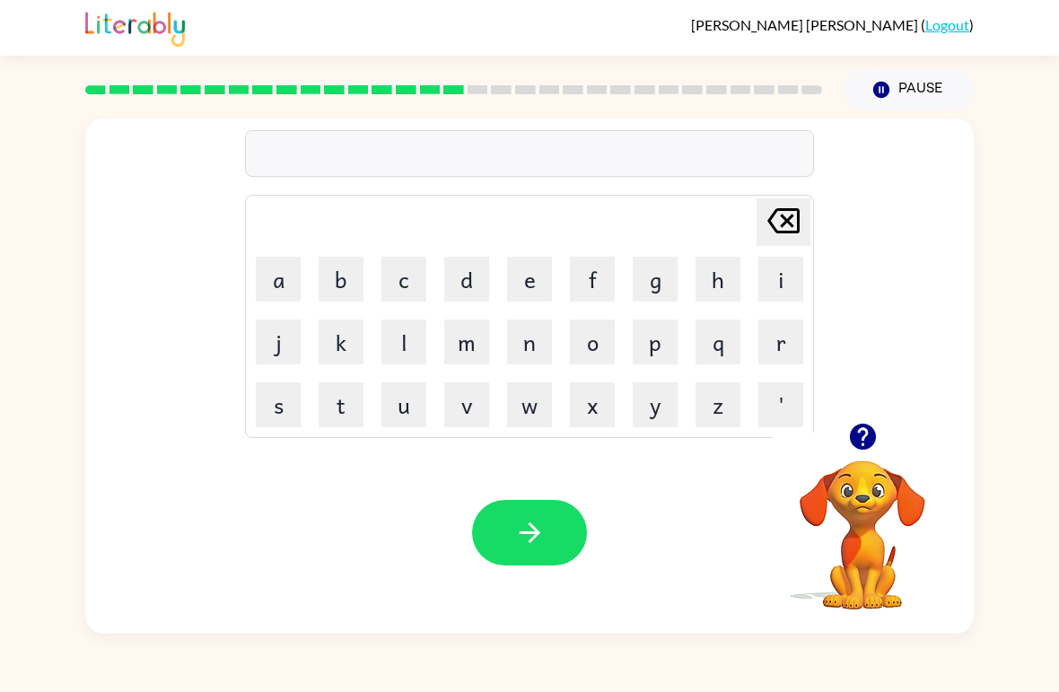
click at [281, 415] on button "s" at bounding box center [278, 404] width 45 height 45
click at [529, 280] on button "e" at bounding box center [529, 279] width 45 height 45
click at [331, 420] on button "t" at bounding box center [341, 404] width 45 height 45
click at [493, 511] on button "button" at bounding box center [529, 532] width 115 height 65
click at [542, 504] on div at bounding box center [529, 532] width 115 height 65
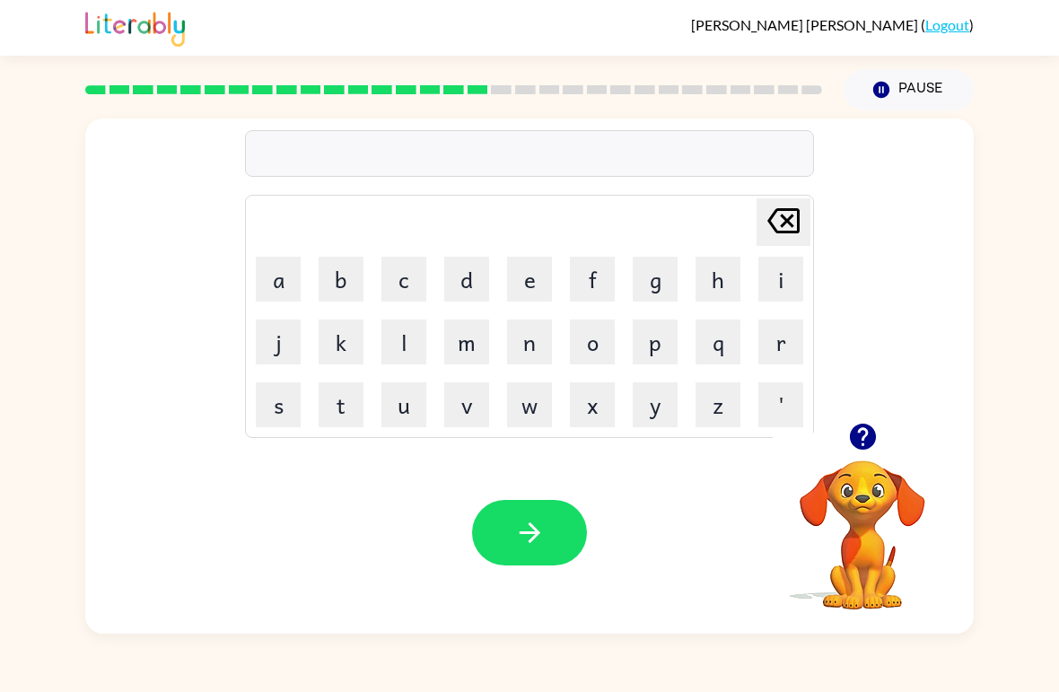
click at [347, 281] on button "b" at bounding box center [341, 279] width 45 height 45
click at [762, 359] on button "r" at bounding box center [780, 341] width 45 height 45
click at [779, 288] on button "i" at bounding box center [780, 279] width 45 height 45
click at [477, 345] on button "m" at bounding box center [466, 341] width 45 height 45
click at [780, 286] on button "i" at bounding box center [780, 279] width 45 height 45
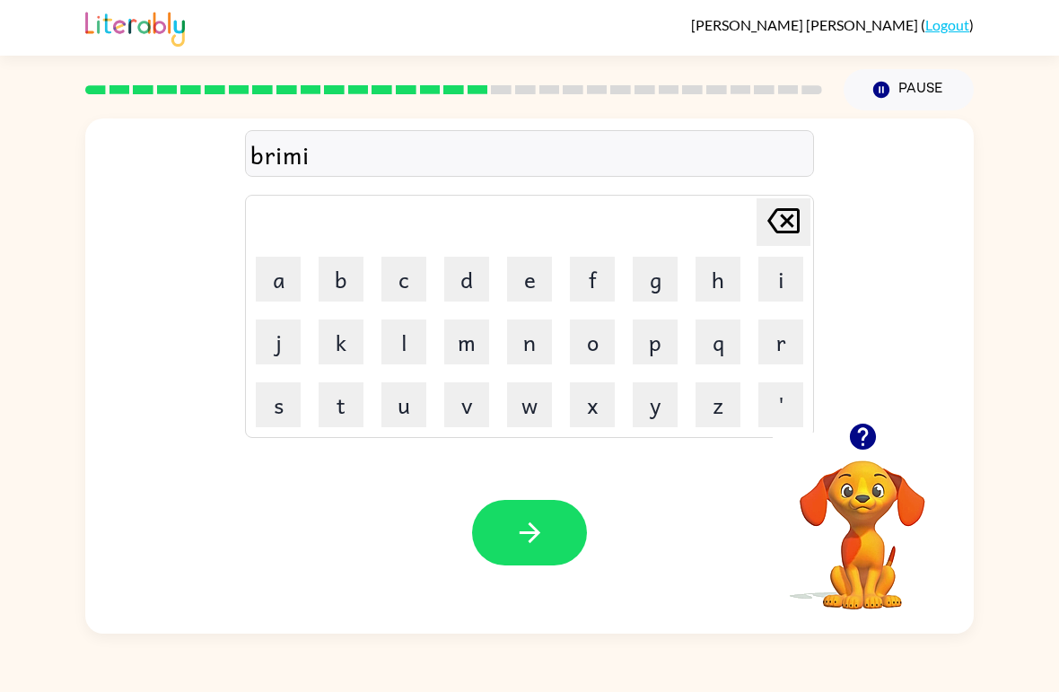
click at [514, 350] on button "n" at bounding box center [529, 341] width 45 height 45
click at [653, 288] on button "g" at bounding box center [655, 279] width 45 height 45
click at [551, 540] on button "button" at bounding box center [529, 532] width 115 height 65
click at [859, 440] on icon "button" at bounding box center [862, 436] width 26 height 26
click at [661, 357] on button "p" at bounding box center [655, 341] width 45 height 45
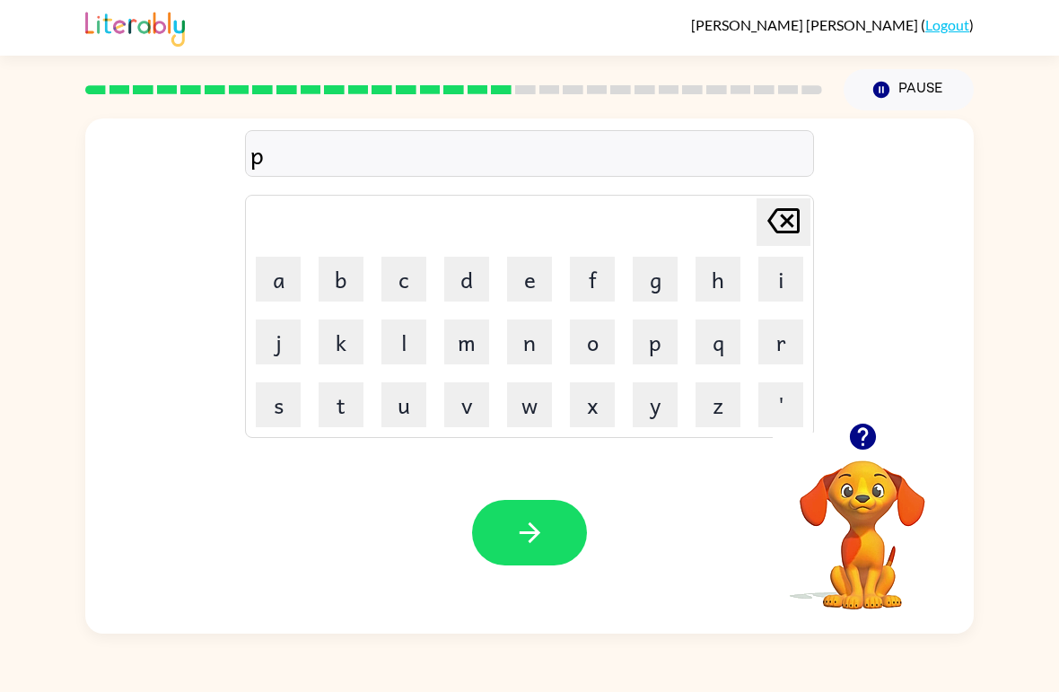
click at [387, 349] on button "l" at bounding box center [403, 341] width 45 height 45
click at [271, 273] on button "a" at bounding box center [278, 279] width 45 height 45
click at [278, 407] on button "s" at bounding box center [278, 404] width 45 height 45
click at [351, 403] on button "t" at bounding box center [341, 404] width 45 height 45
click at [775, 287] on button "i" at bounding box center [780, 279] width 45 height 45
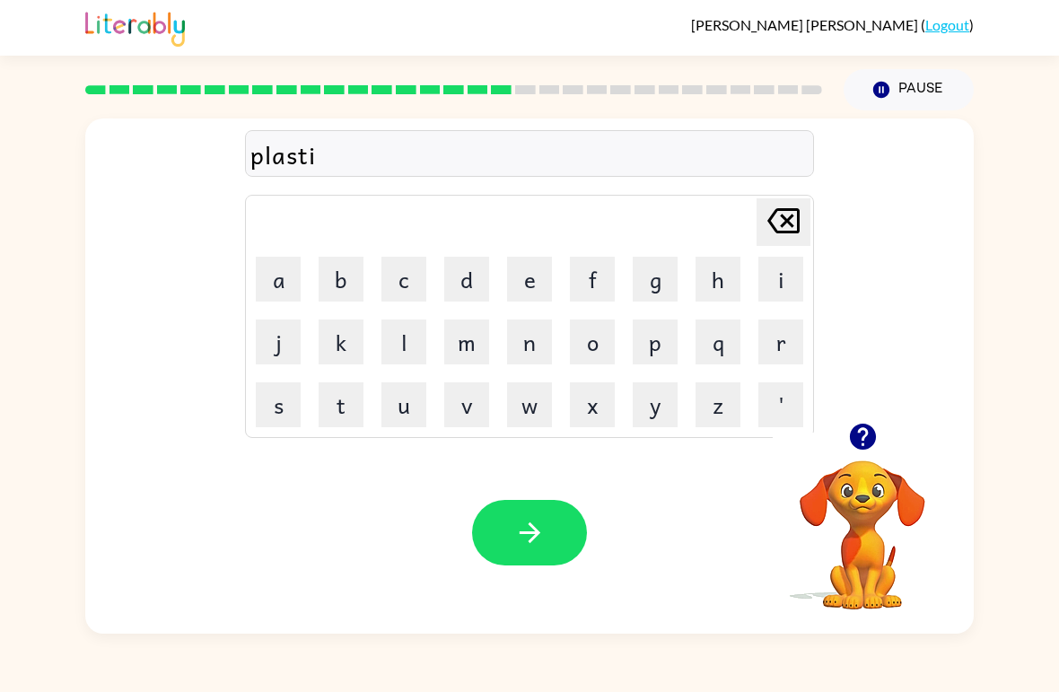
click at [361, 345] on button "k" at bounding box center [341, 341] width 45 height 45
click at [780, 213] on icon "[PERSON_NAME] last character input" at bounding box center [783, 220] width 43 height 43
click at [409, 284] on button "c" at bounding box center [403, 279] width 45 height 45
click at [563, 553] on button "button" at bounding box center [529, 532] width 115 height 65
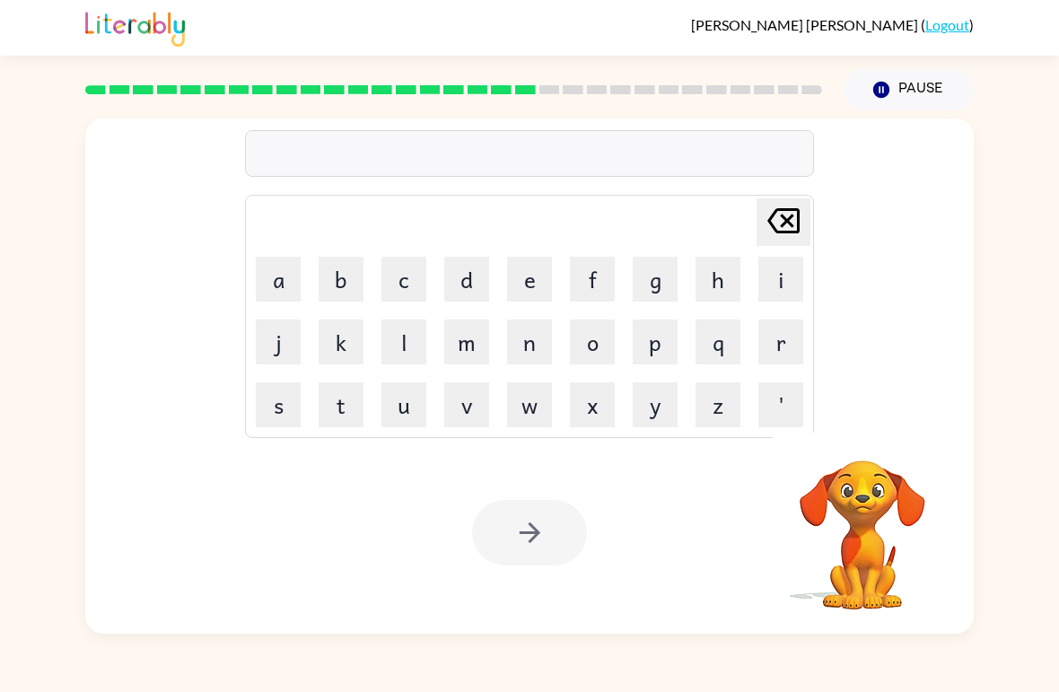
click at [947, 25] on link "Logout" at bounding box center [947, 24] width 44 height 17
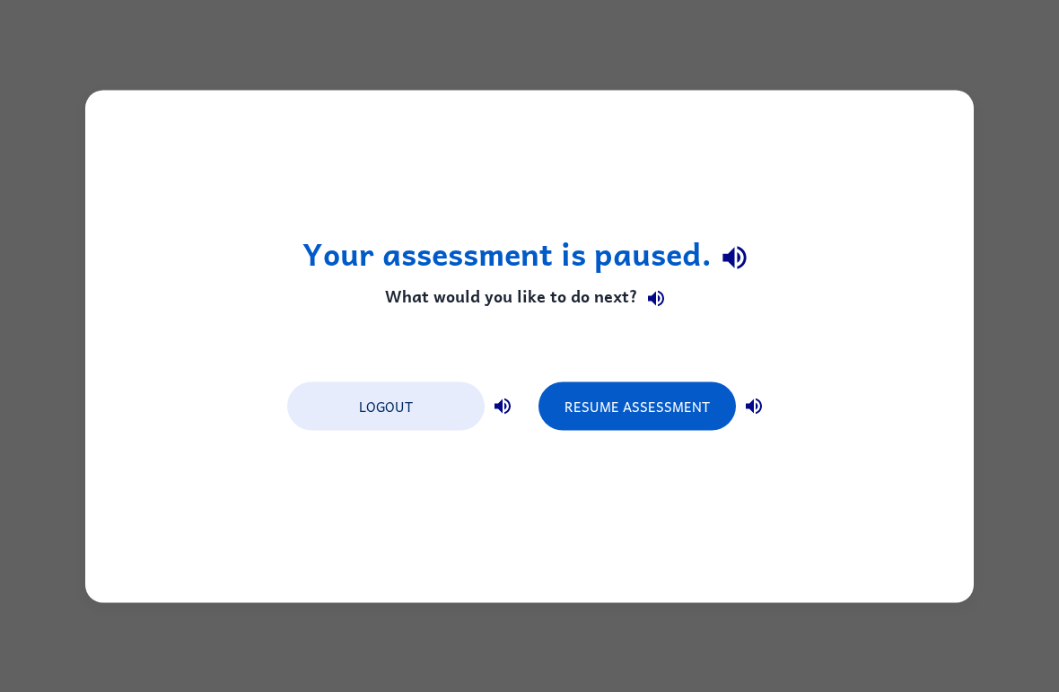
click at [443, 404] on button "Logout" at bounding box center [385, 405] width 197 height 48
